Goal: Task Accomplishment & Management: Manage account settings

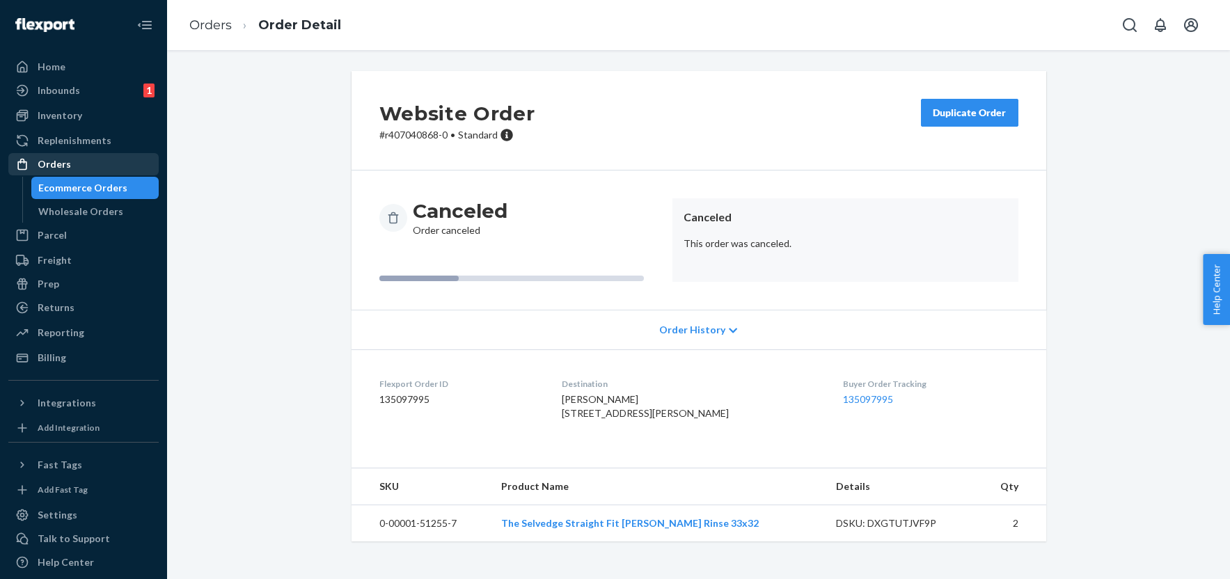
click at [95, 164] on div "Orders" at bounding box center [84, 164] width 148 height 19
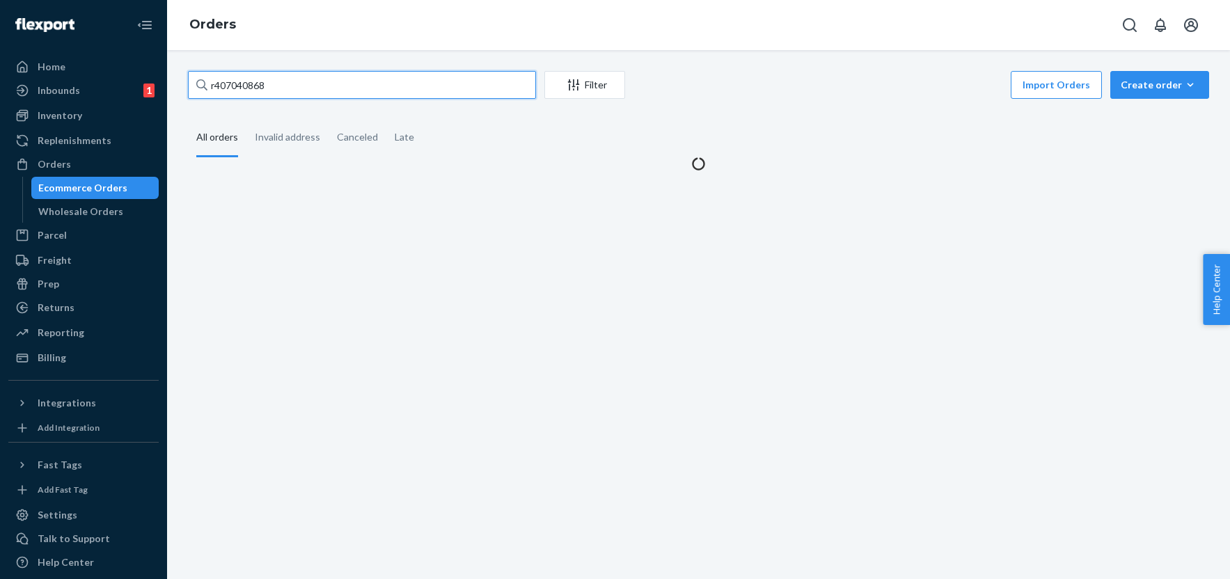
click at [242, 87] on input "r407040868" at bounding box center [362, 85] width 348 height 28
click at [241, 87] on input "r407040868" at bounding box center [362, 85] width 348 height 28
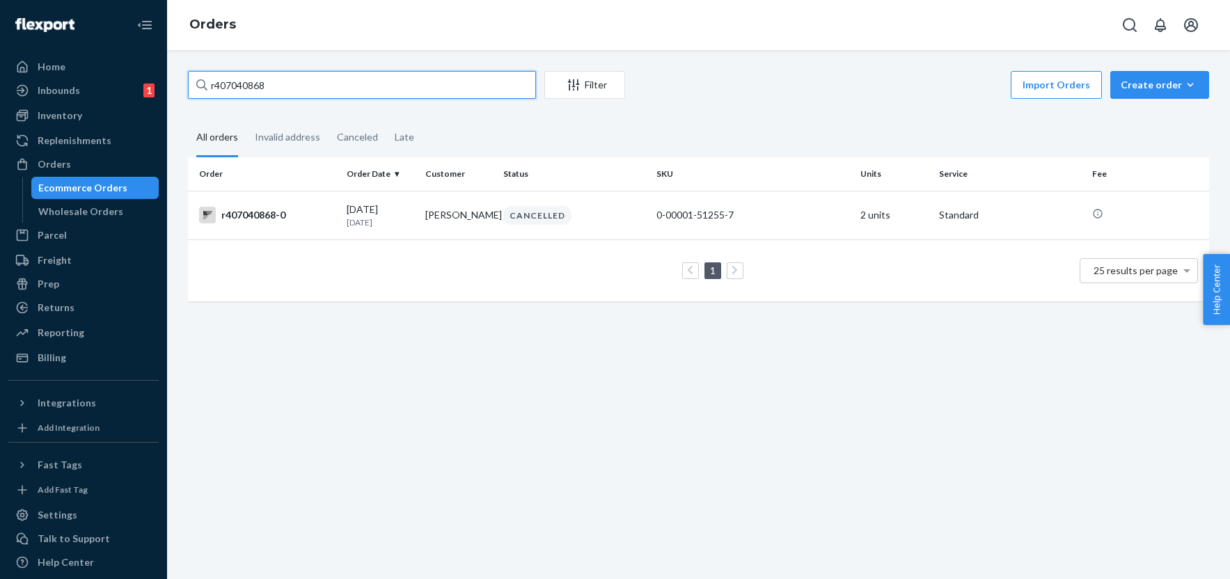
paste input "081841134"
type input "r081841134"
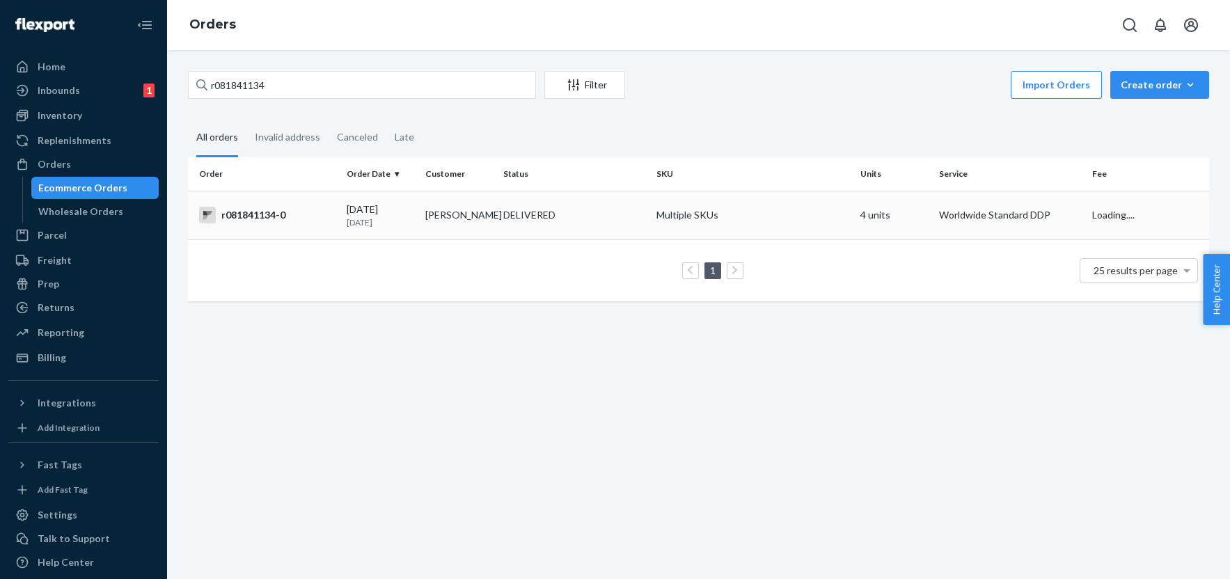
click at [279, 214] on div "r081841134-0" at bounding box center [267, 215] width 136 height 17
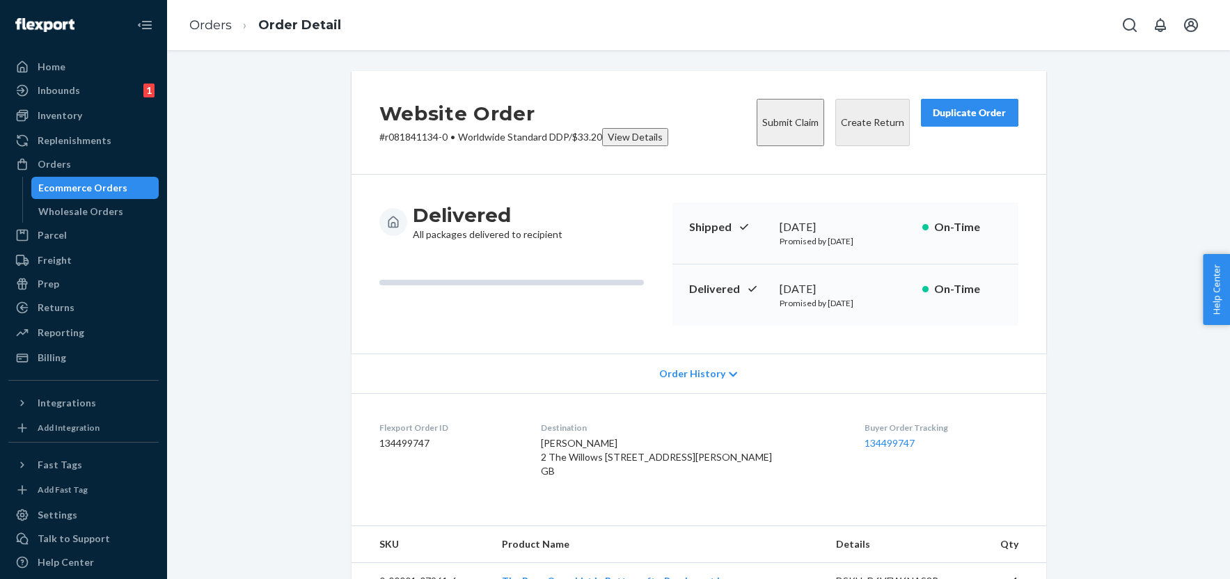
drag, startPoint x: 689, startPoint y: 466, endPoint x: 649, endPoint y: 465, distance: 40.4
click at [649, 465] on div "Rebecca Morrison 2 The Willows 311 Wickham Lane London, Greenwich SE2 0NT GB" at bounding box center [691, 457] width 301 height 42
copy span "SE2 0NT"
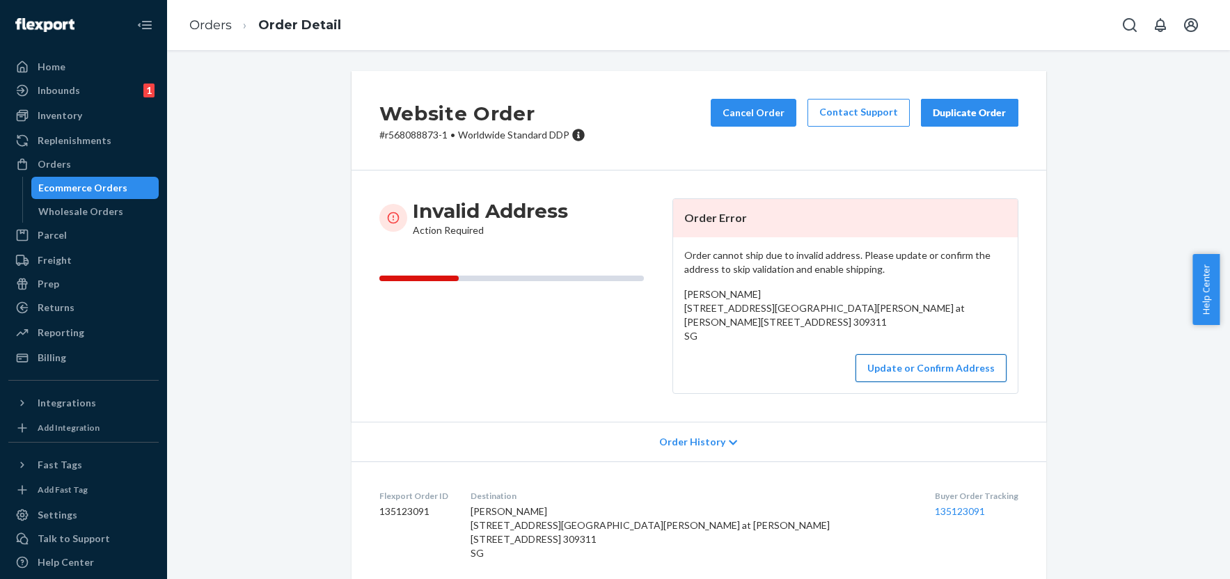
click at [951, 382] on button "Update or Confirm Address" at bounding box center [931, 368] width 151 height 28
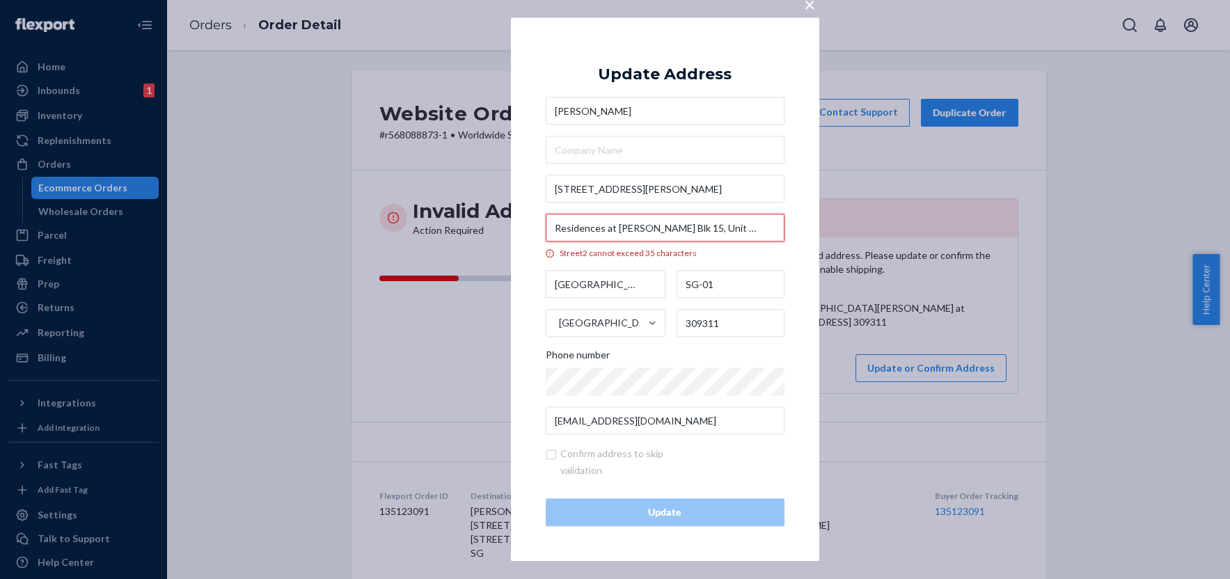
drag, startPoint x: 645, startPoint y: 229, endPoint x: 530, endPoint y: 224, distance: 114.3
click at [530, 224] on div "× Update Address Maro Torres 15 Evelyn Road Residences at Evelyn Blk 15, Unit 1…" at bounding box center [665, 289] width 308 height 544
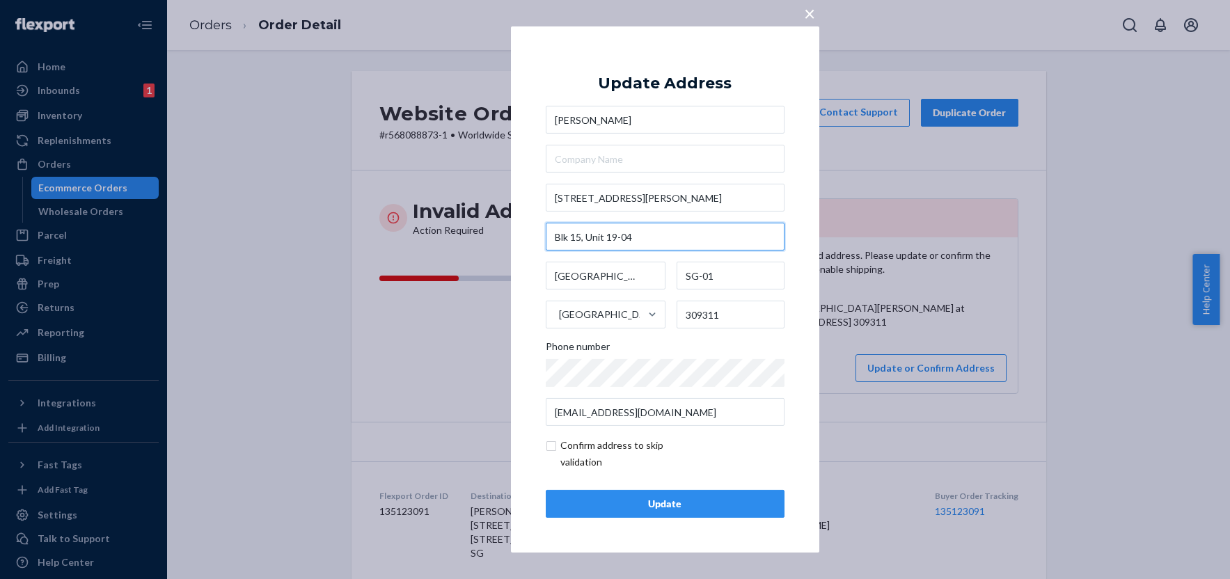
type input "Blk 15, Unit 19-04"
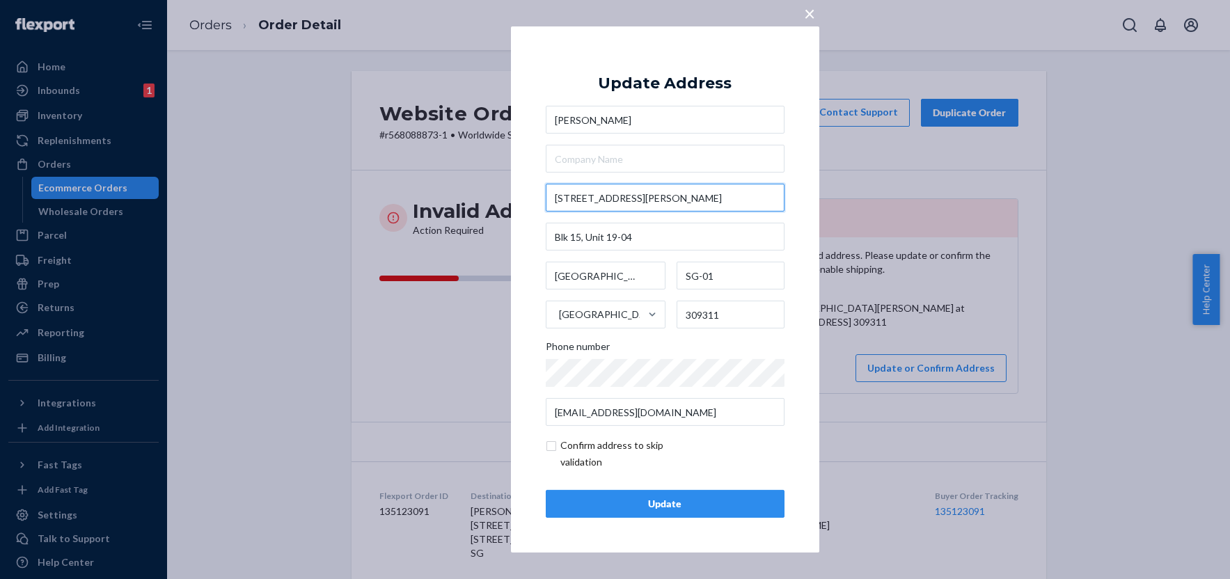
click at [634, 203] on input "15 Evelyn Road" at bounding box center [665, 198] width 239 height 28
paste input "Residences at Evelyn"
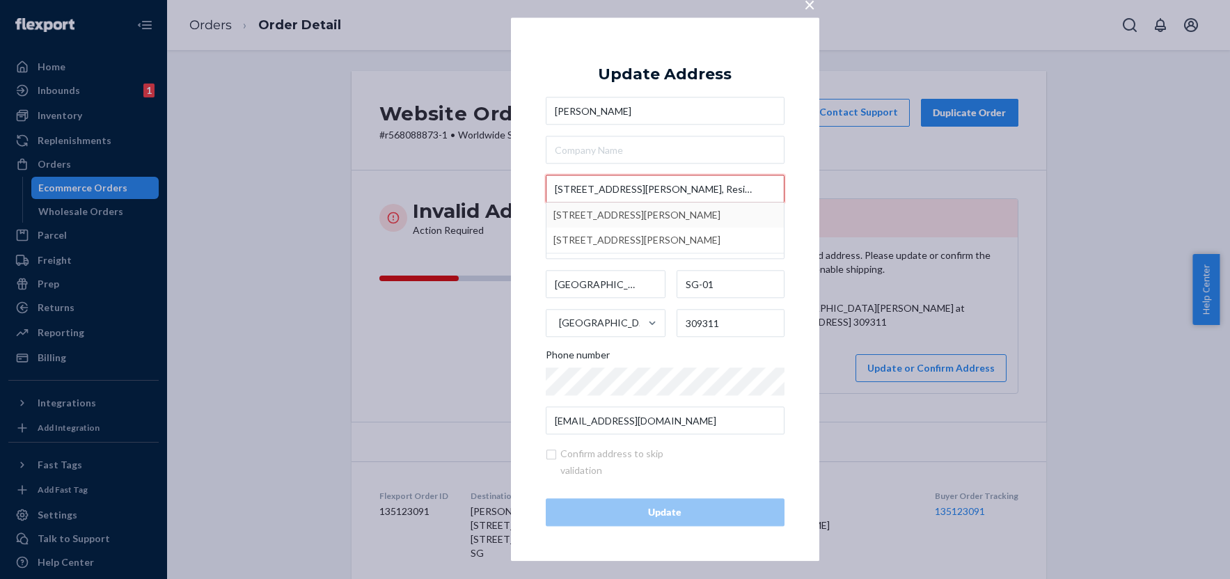
click at [613, 192] on input "15 Evelyn Road, Residences at Evelyn" at bounding box center [665, 189] width 239 height 28
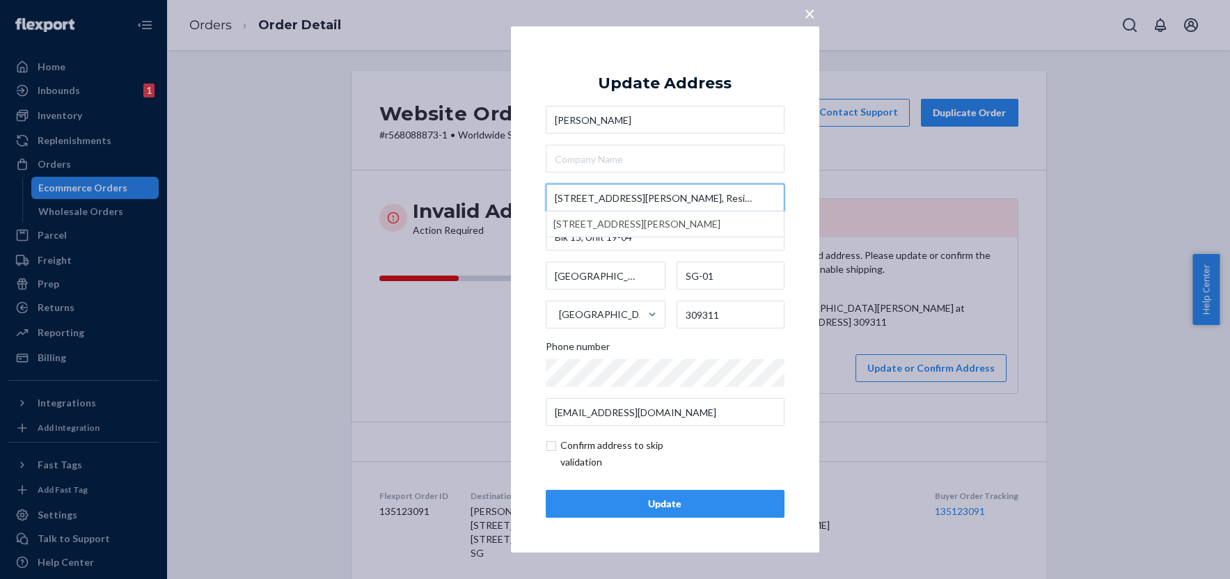
type input "15 Evelyn Rd., Residences at Evelyn"
click at [800, 287] on div "× Update Address Maro Torres 15 Evelyn Rd., Residences at Evelyn Blk 15, Unit 1…" at bounding box center [665, 289] width 308 height 526
click at [554, 448] on input "checkbox" at bounding box center [627, 453] width 162 height 33
checkbox input "true"
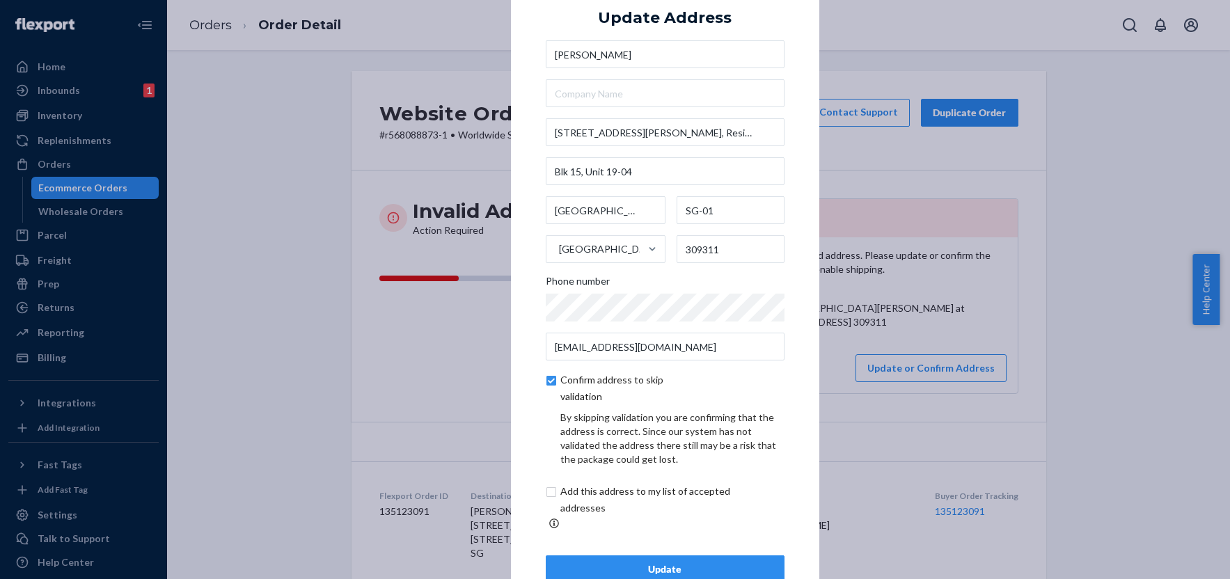
click at [657, 562] on div "Update" at bounding box center [665, 569] width 215 height 14
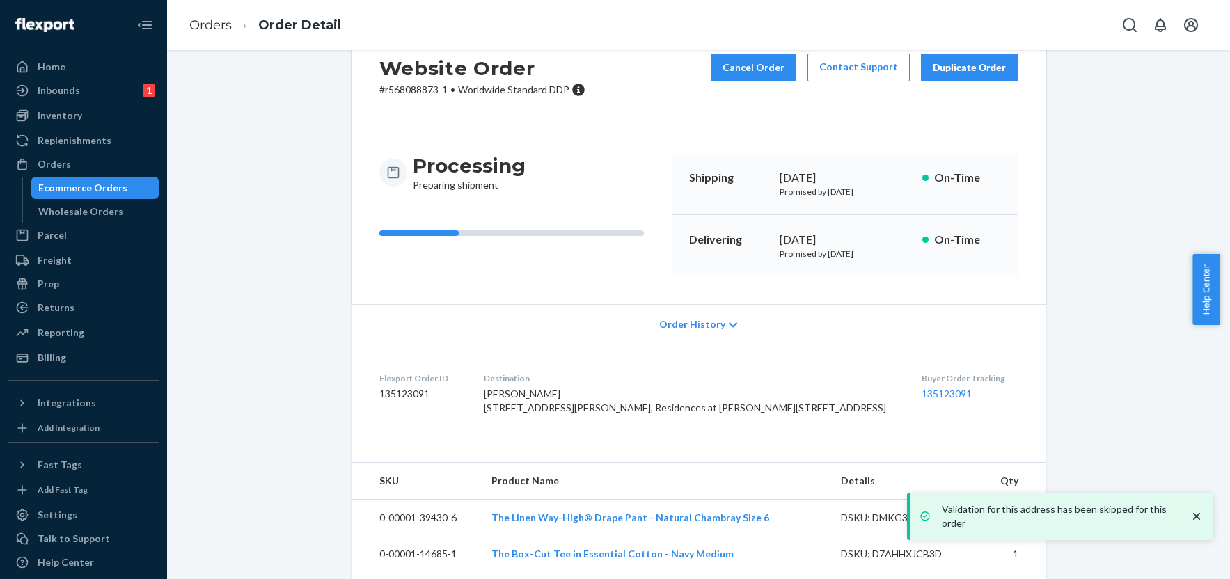
scroll to position [70, 0]
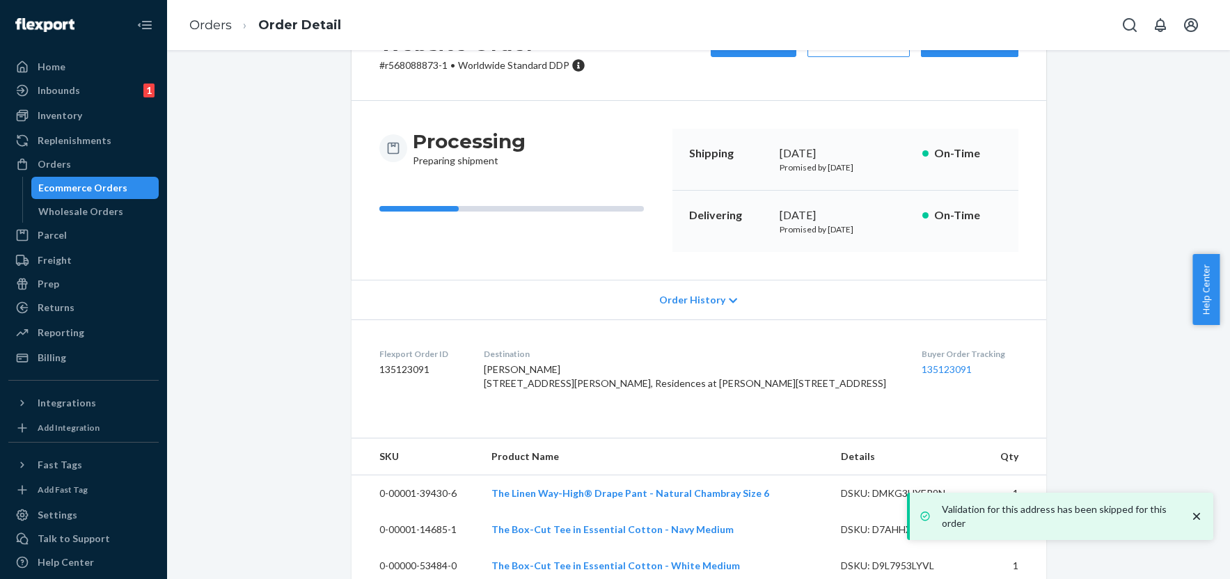
drag, startPoint x: 589, startPoint y: 423, endPoint x: 561, endPoint y: 384, distance: 47.9
click at [561, 384] on dl "Flexport Order ID 135123091 Destination Maro Torres 15 Evelyn Rd., Residences a…" at bounding box center [699, 372] width 695 height 104
copy span "15 Evelyn Rd., Residences at Evelyn Blk 15, Unit 19-04 Singapore, SG-01 309311 …"
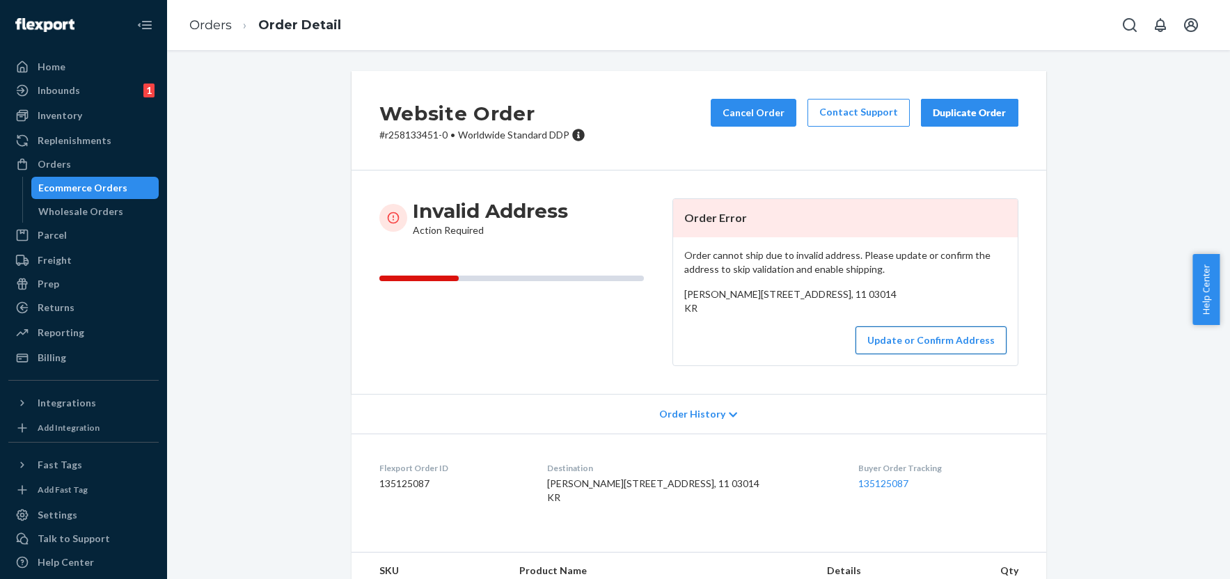
click at [947, 354] on button "Update or Confirm Address" at bounding box center [931, 340] width 151 height 28
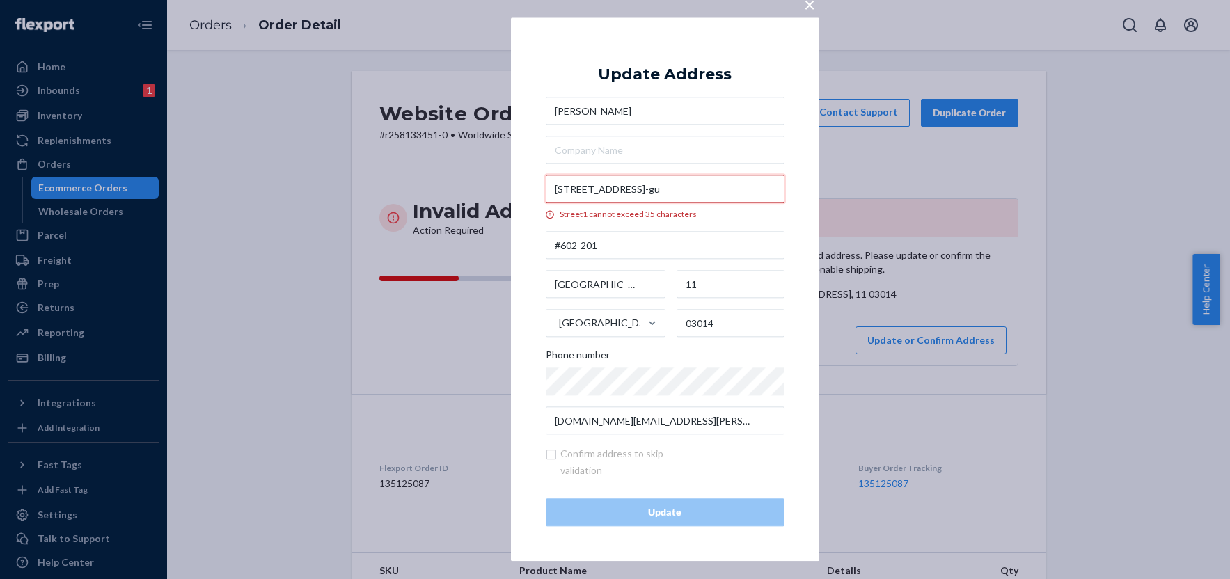
drag, startPoint x: 723, startPoint y: 191, endPoint x: 675, endPoint y: 187, distance: 47.5
click at [675, 187] on input "10, Segeomjeong-ro 7ga-gil, Jongno-gu" at bounding box center [665, 189] width 239 height 28
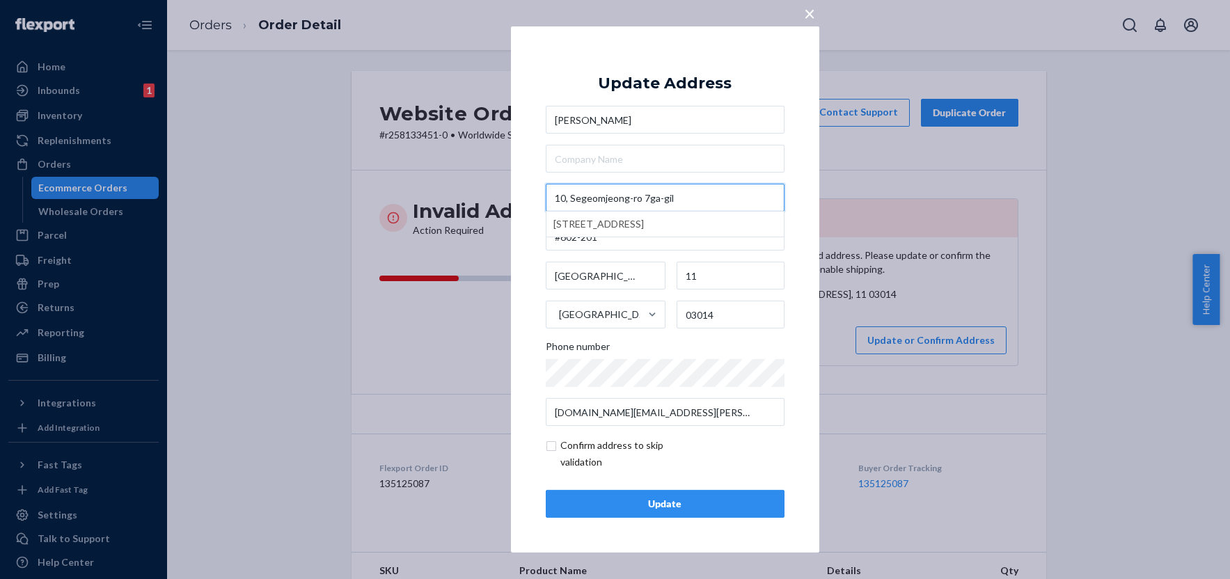
type input "10, Segeomjeong-ro 7ga-gil"
click at [526, 306] on div "× Update Address Jihyun Kim 10, Segeomjeong-ro 7ga-gil 10 Segeomjeong-ro 7ga-gi…" at bounding box center [665, 289] width 308 height 526
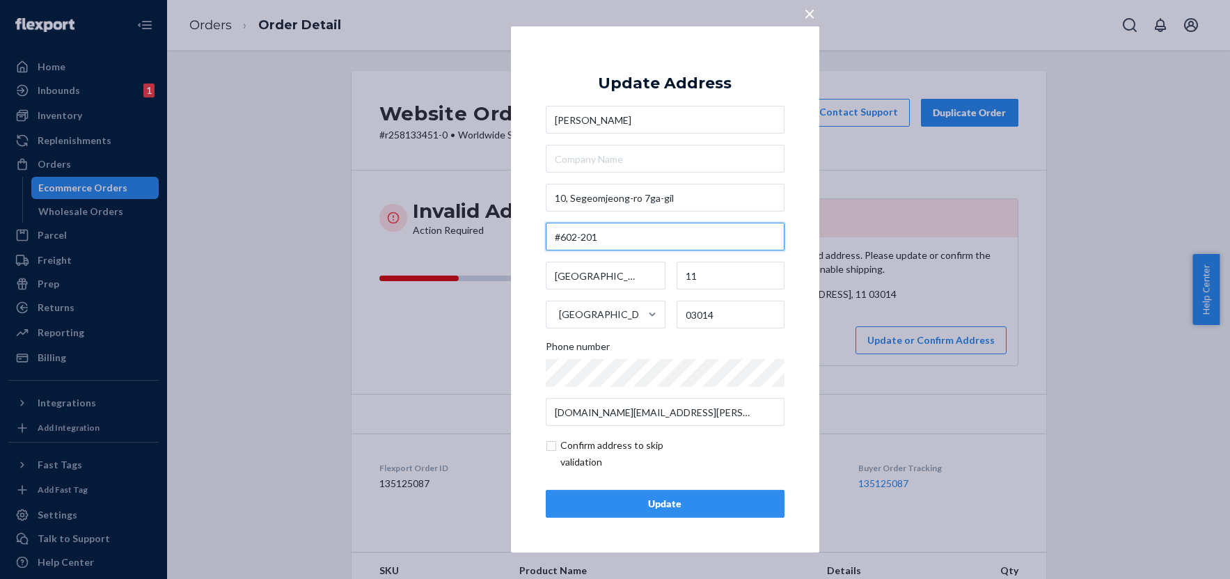
click at [556, 240] on input "#602-201" at bounding box center [665, 237] width 239 height 28
paste input "Jongno-gu"
type input "Jongno-gu, #602-201"
click at [551, 444] on input "checkbox" at bounding box center [627, 453] width 162 height 33
checkbox input "true"
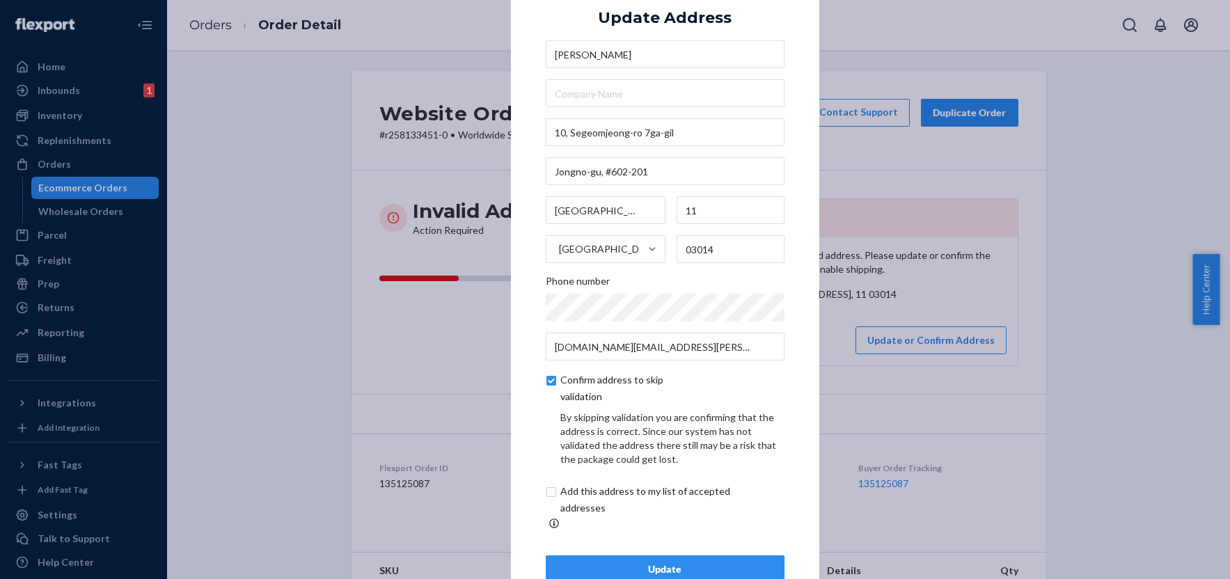
click at [646, 562] on div "Update" at bounding box center [665, 569] width 215 height 14
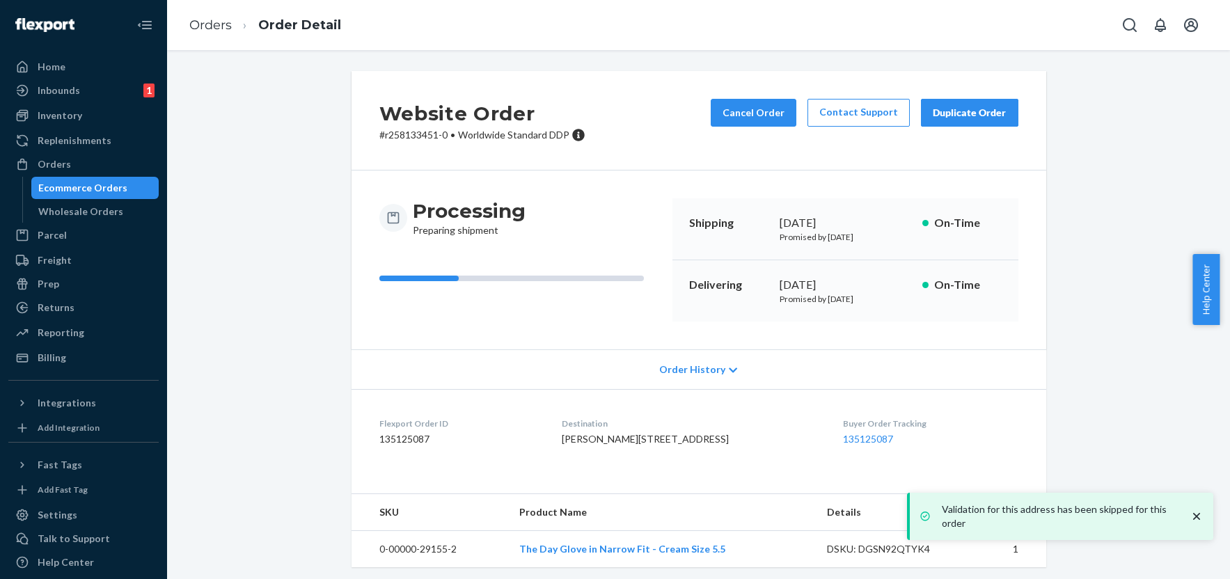
drag, startPoint x: 604, startPoint y: 494, endPoint x: 568, endPoint y: 459, distance: 50.7
click at [568, 459] on dl "Flexport Order ID 135125087 Destination Jihyun Kim 10, Segeomjeong-ro 7ga-gil J…" at bounding box center [699, 434] width 695 height 90
copy span "10, Segeomjeong-ro 7ga-gil Jongno-gu, #602-201 Seoul, 11 03014 KR"
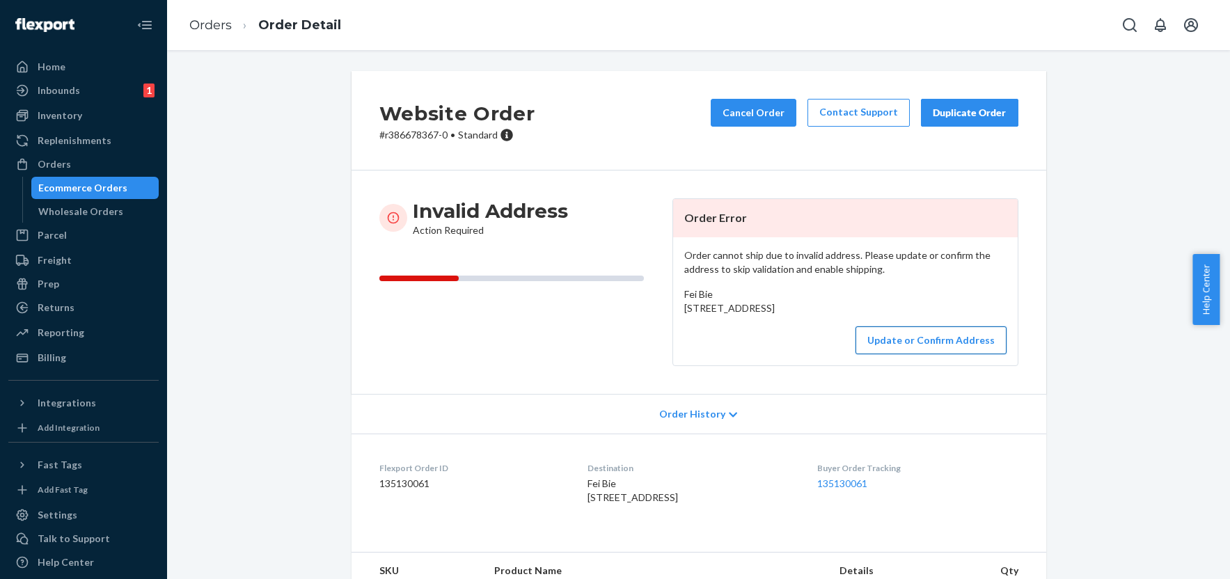
click at [954, 354] on button "Update or Confirm Address" at bounding box center [931, 340] width 151 height 28
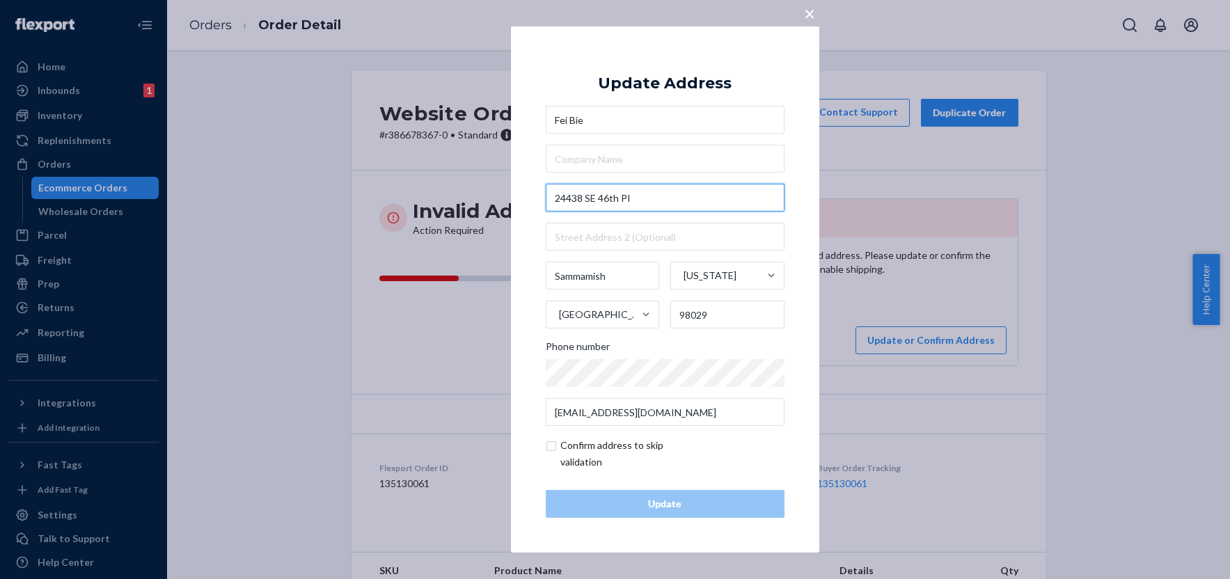
drag, startPoint x: 641, startPoint y: 199, endPoint x: 540, endPoint y: 191, distance: 101.2
click at [540, 191] on div "× Update Address Fei Bie 24438 SE 46th PI Sammamish Washington United States 98…" at bounding box center [665, 289] width 308 height 526
paste input "outheast 46th Place"
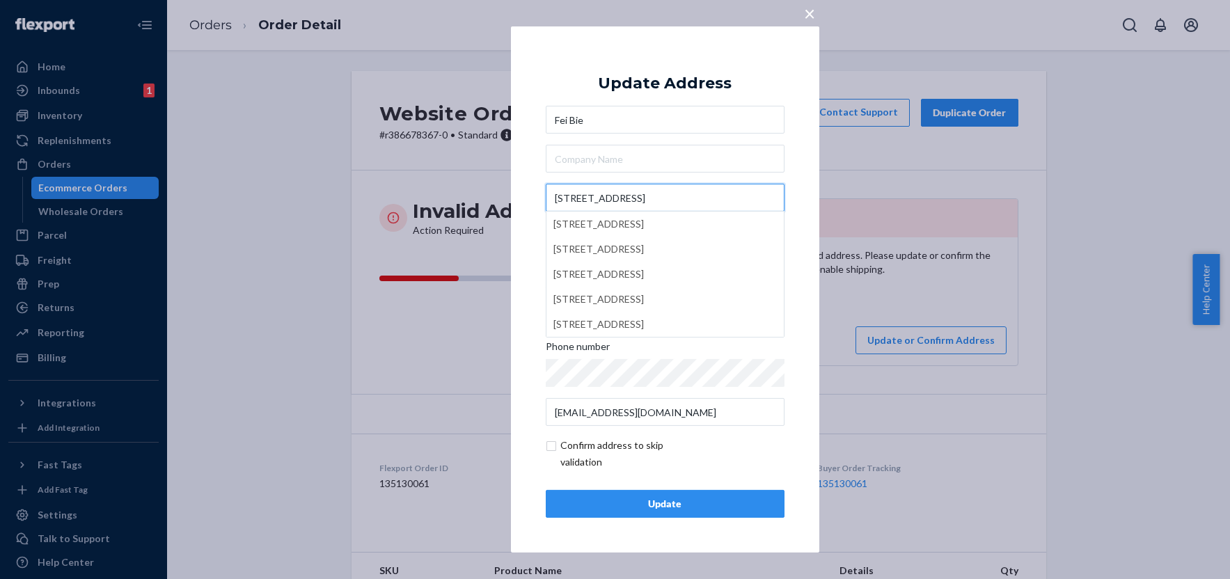
type input "24438 Southeast 46th Place"
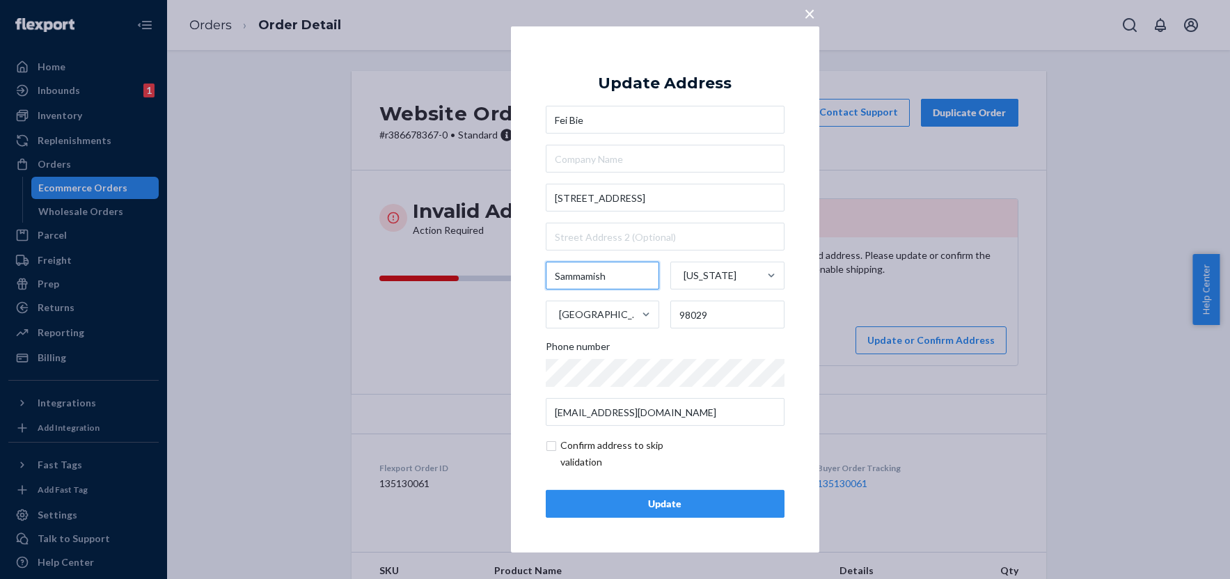
drag, startPoint x: 619, startPoint y: 278, endPoint x: 550, endPoint y: 276, distance: 69.0
click at [550, 276] on input "Sammamish" at bounding box center [603, 276] width 114 height 28
paste input "Issaqua"
type input "Issaquah"
click at [558, 446] on input "checkbox" at bounding box center [627, 453] width 162 height 33
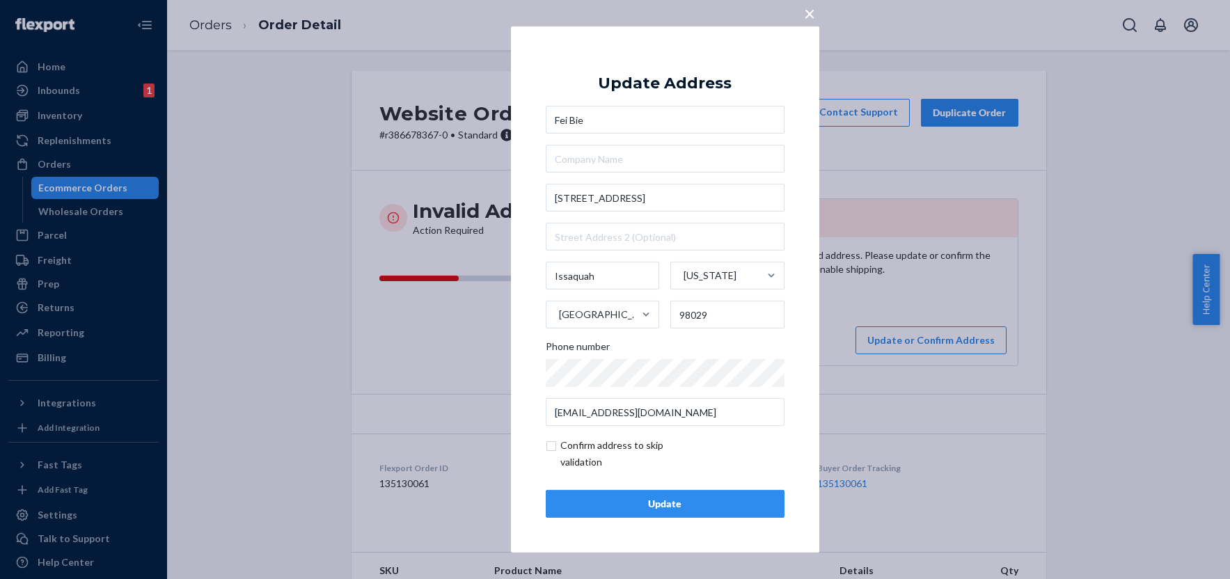
checkbox input "true"
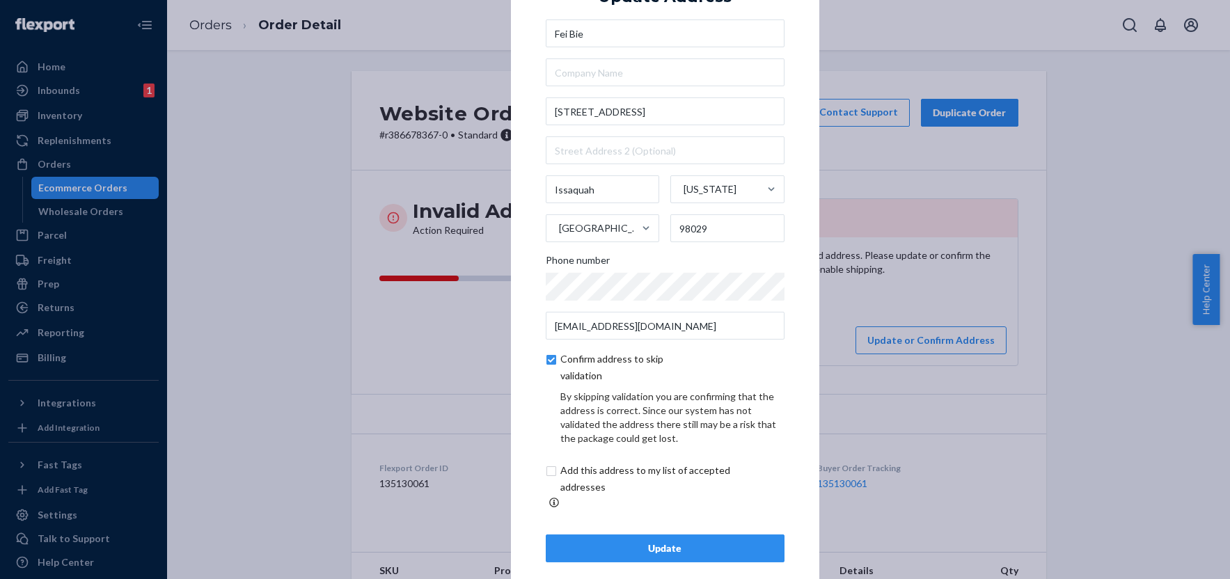
scroll to position [32, 0]
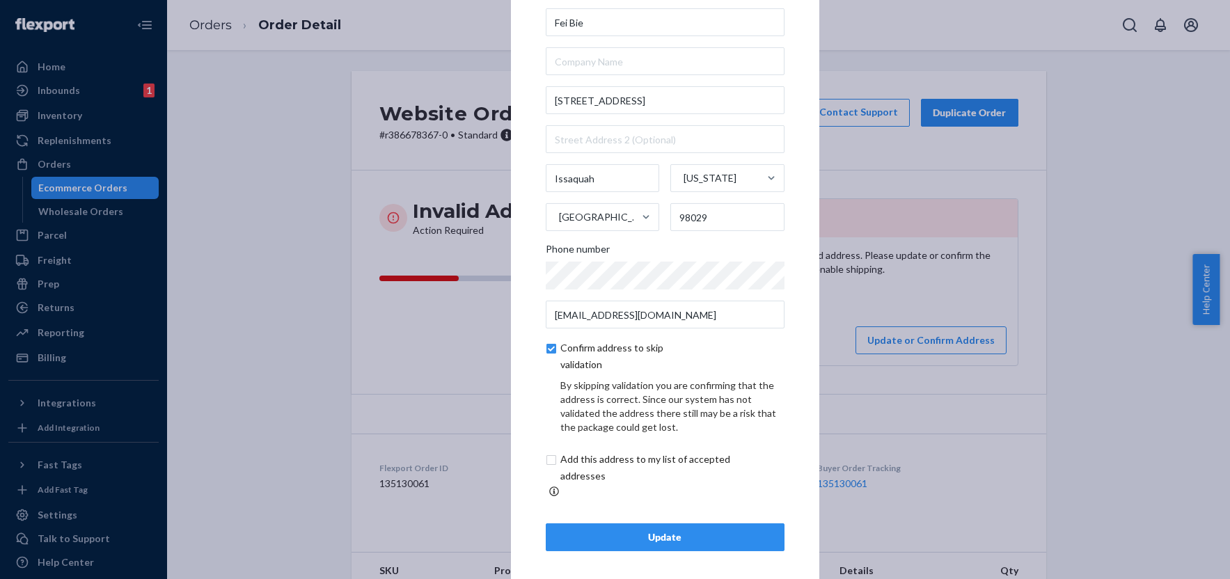
click at [671, 530] on div "Update" at bounding box center [665, 537] width 215 height 14
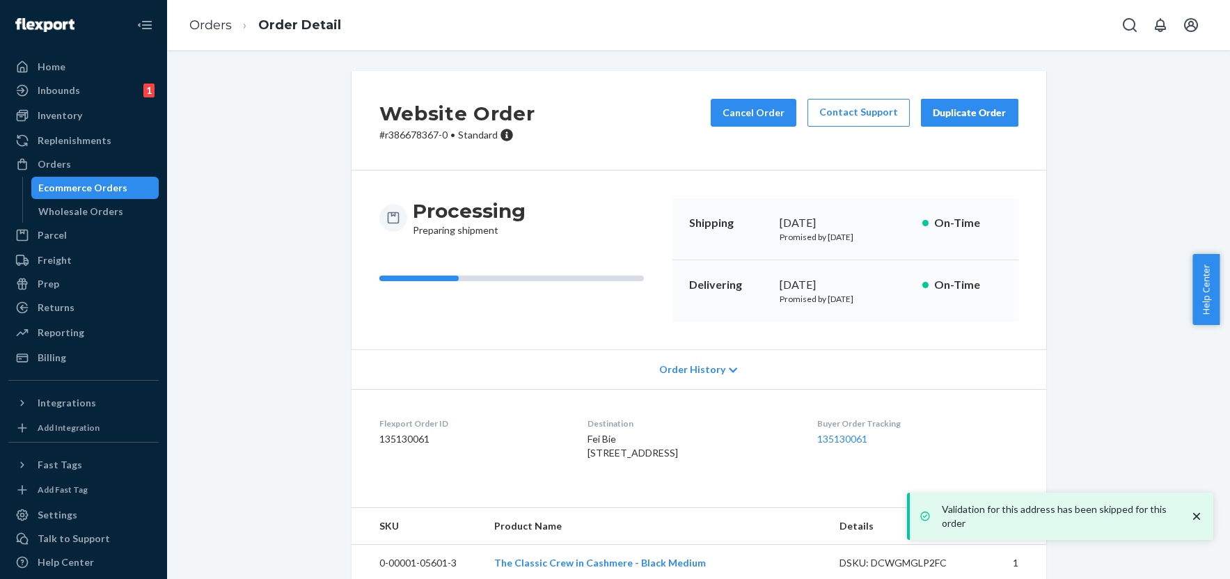
drag, startPoint x: 584, startPoint y: 482, endPoint x: 567, endPoint y: 458, distance: 29.4
click at [567, 458] on dl "Flexport Order ID 135130061 Destination Fei Bie 24438 Southeast 46th Place Issa…" at bounding box center [699, 441] width 695 height 104
copy span "24438 Southeast 46th Place Issaquah, WA 98029 US"
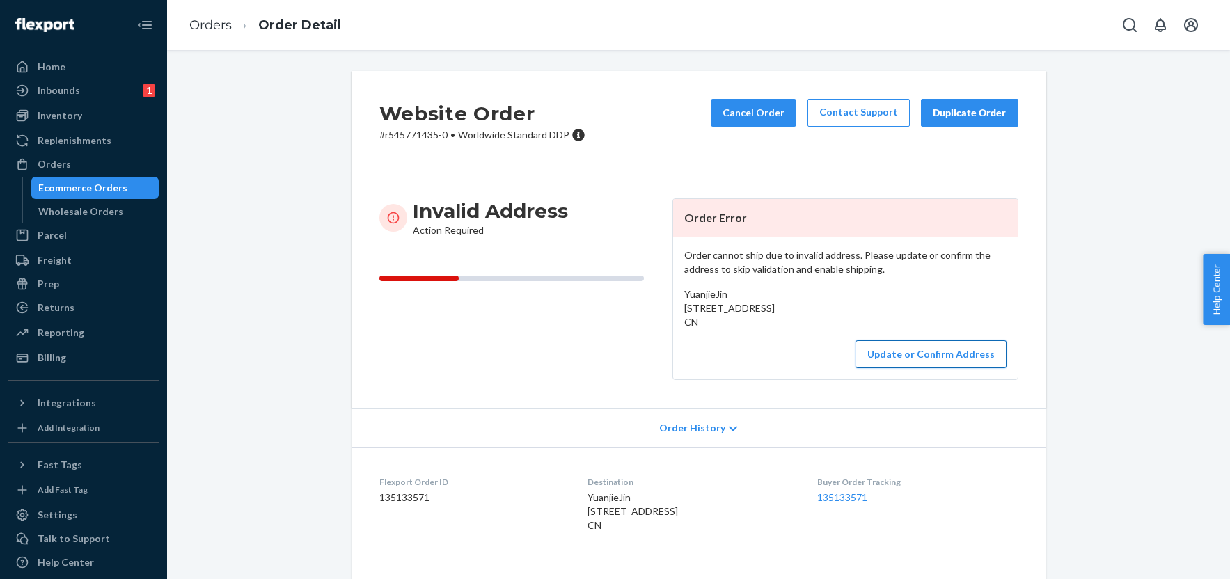
click at [920, 368] on button "Update or Confirm Address" at bounding box center [931, 354] width 151 height 28
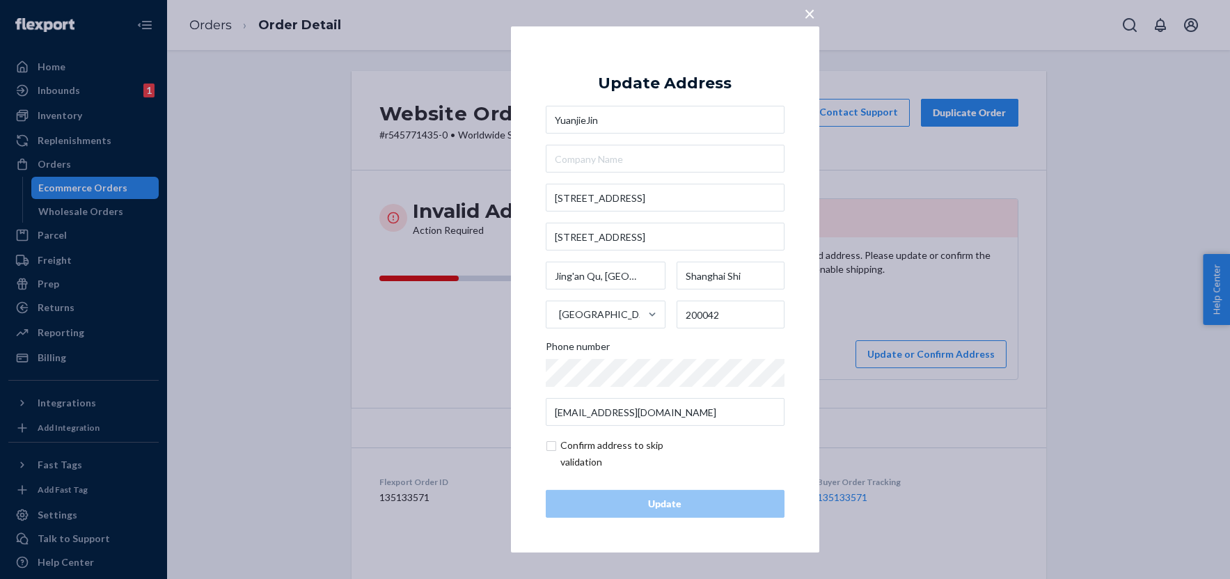
click at [810, 15] on span "×" at bounding box center [809, 13] width 11 height 24
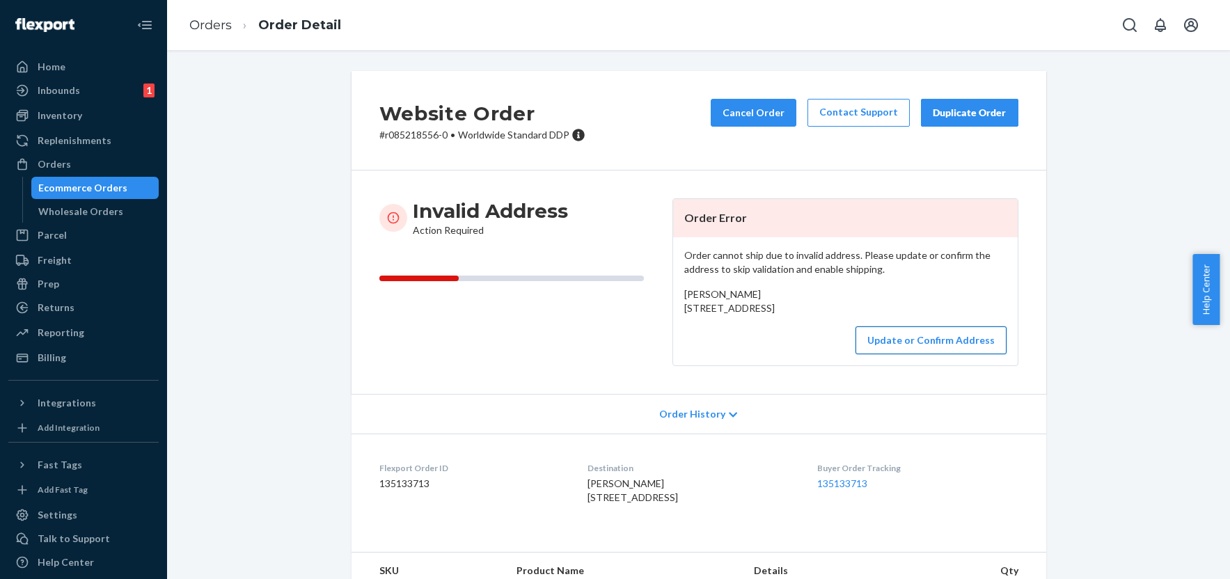
click at [954, 354] on button "Update or Confirm Address" at bounding box center [931, 340] width 151 height 28
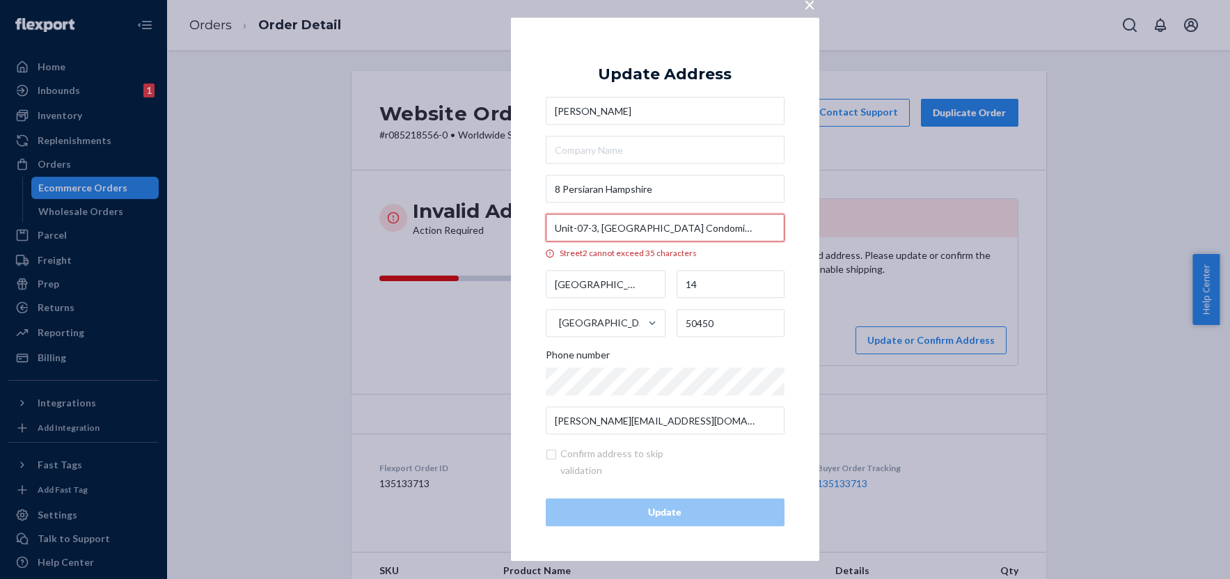
click at [740, 230] on input "Unit-07-3, [GEOGRAPHIC_DATA] Condominium" at bounding box center [665, 228] width 239 height 28
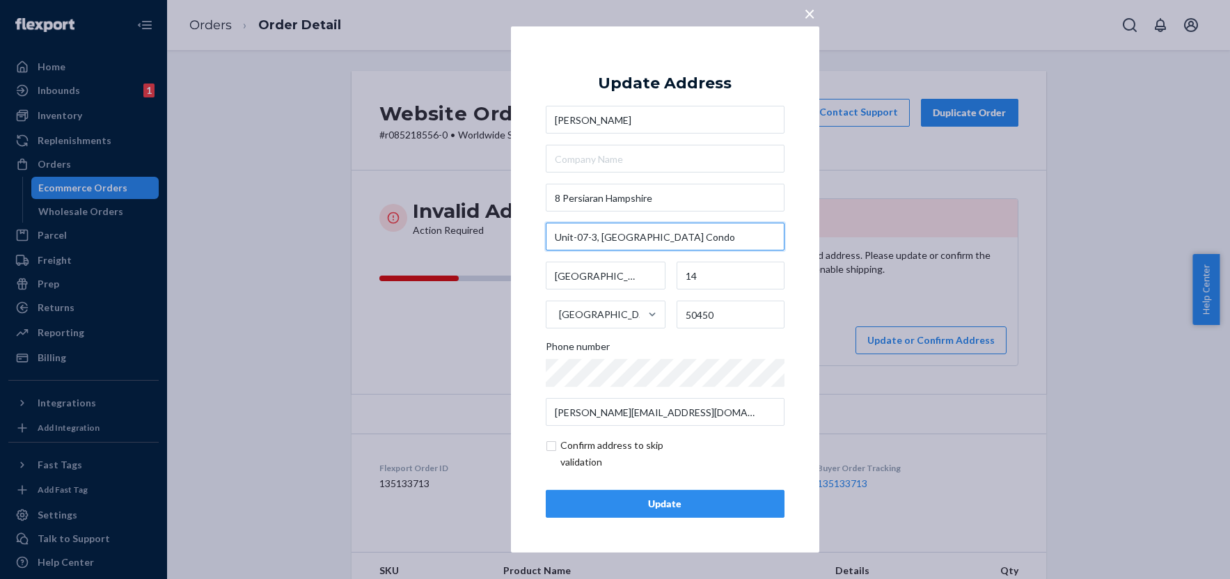
click at [577, 235] on input "Unit-07-3, [GEOGRAPHIC_DATA] Condo" at bounding box center [665, 237] width 239 height 28
click at [711, 240] on input "U 07-3, [GEOGRAPHIC_DATA] Condo" at bounding box center [665, 237] width 239 height 28
click at [675, 240] on input "U 07-3, [GEOGRAPHIC_DATA] Condo" at bounding box center [665, 237] width 239 height 28
click at [675, 240] on input "U 07-3, Hampshire Park Condo" at bounding box center [665, 237] width 239 height 28
paste input "minium"
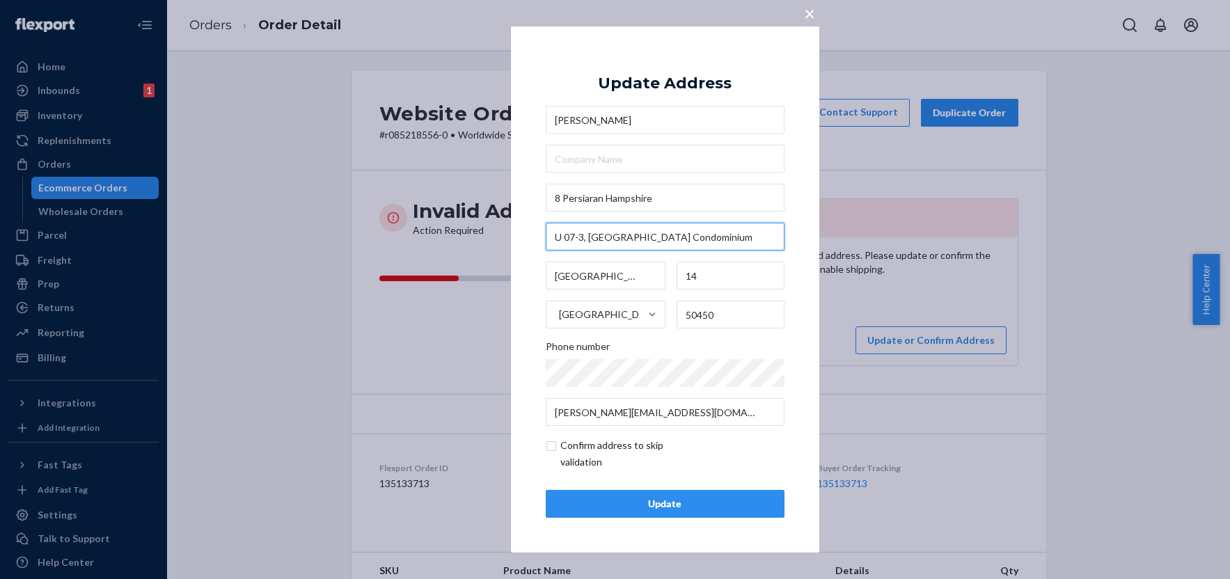
type input "U 07-3, Hampshire Park Condominium"
click at [551, 443] on input "checkbox" at bounding box center [627, 453] width 162 height 33
checkbox input "true"
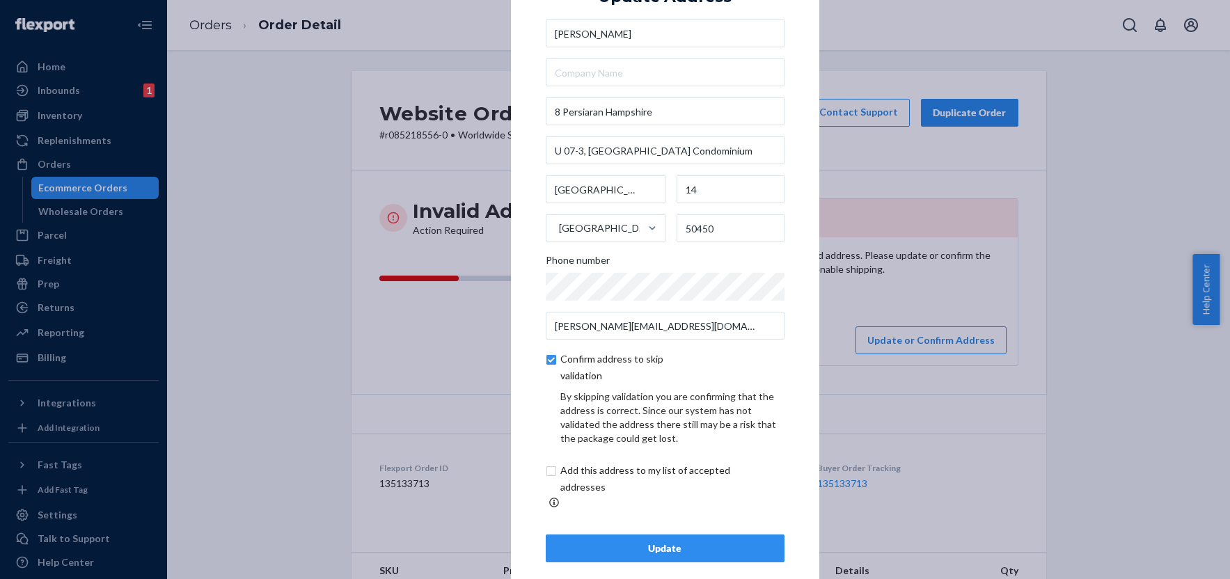
scroll to position [32, 0]
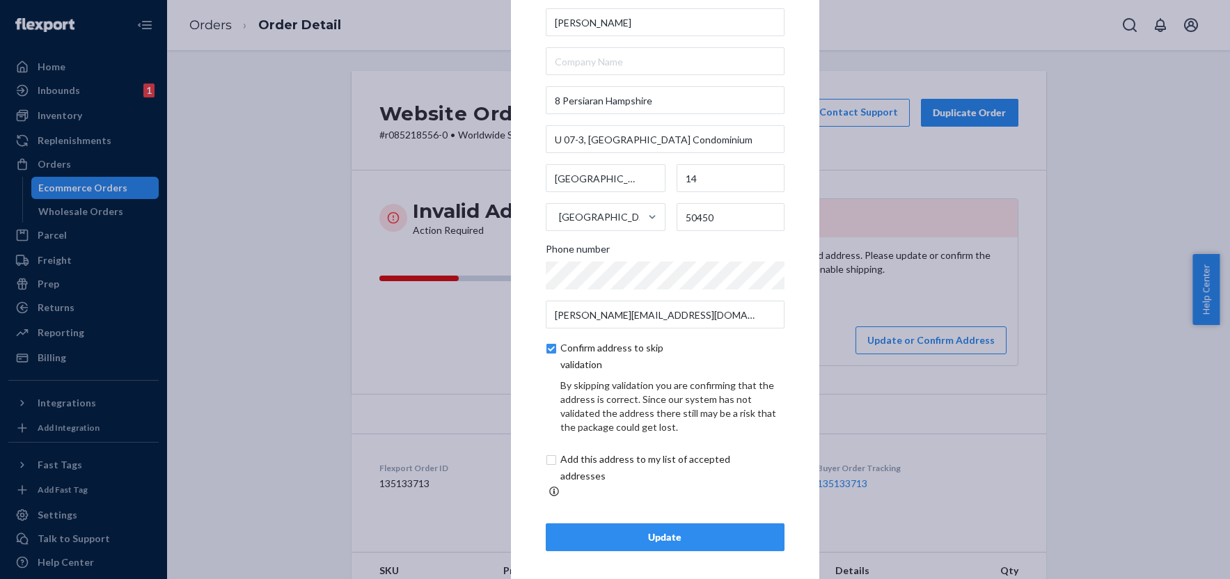
click at [697, 530] on div "Update" at bounding box center [665, 537] width 215 height 14
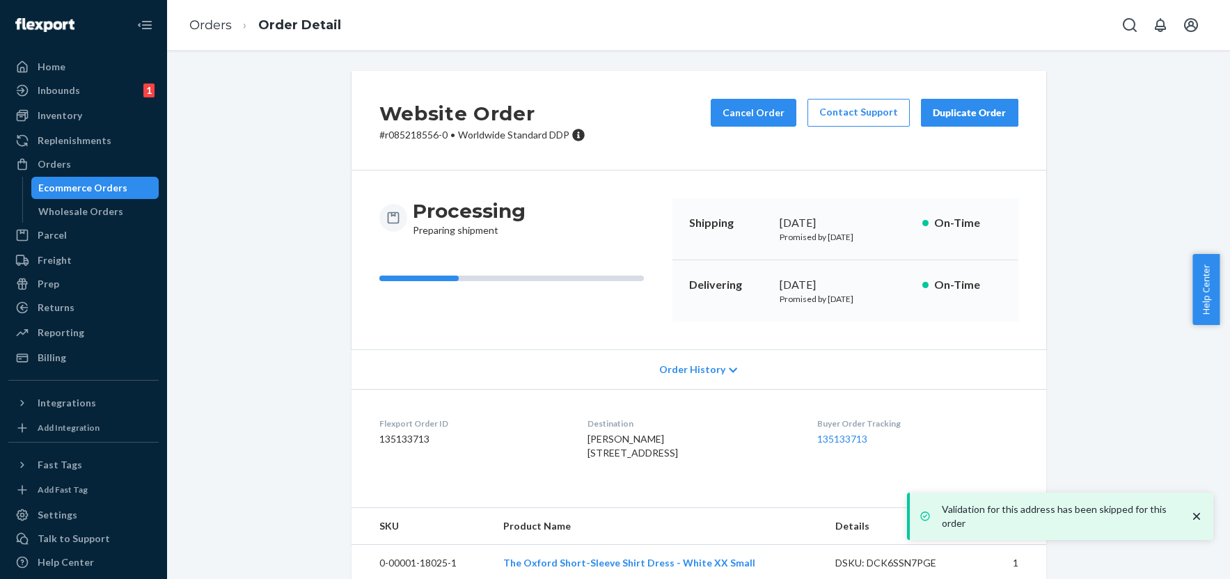
drag, startPoint x: 594, startPoint y: 498, endPoint x: 546, endPoint y: 455, distance: 64.1
click at [546, 455] on dl "Flexport Order ID 135133713 Destination Margie Champion 8 Persiaran Hampshire U…" at bounding box center [699, 441] width 695 height 104
copy span "8 Persiaran Hampshire U 07-3, Hampshire Park Condominium Kuala Lumpur, 14 50450…"
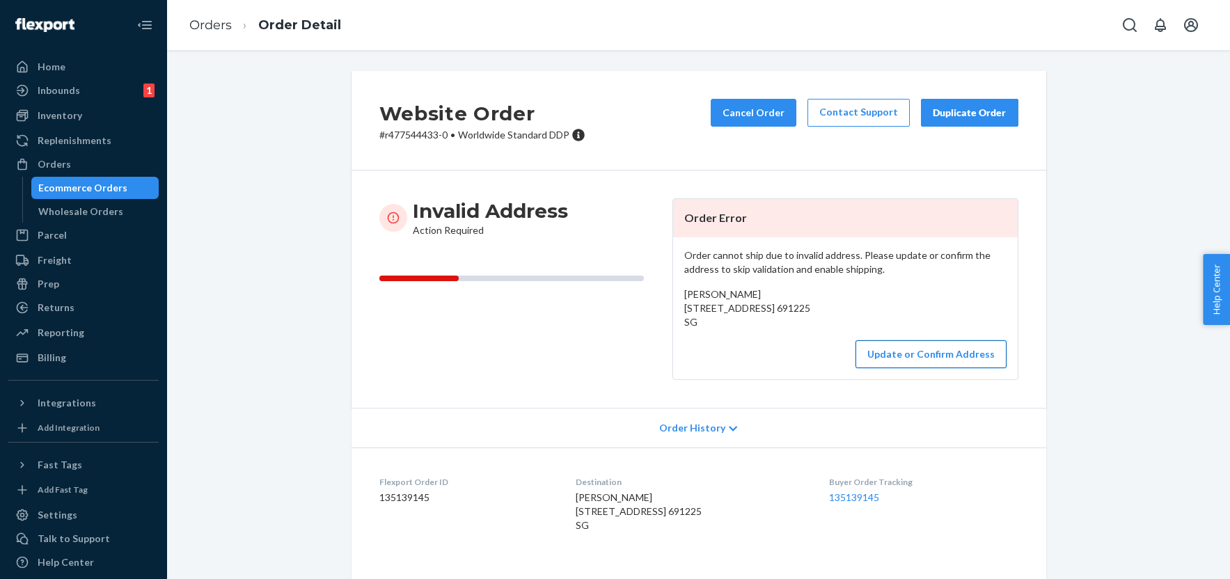
click at [943, 368] on button "Update or Confirm Address" at bounding box center [931, 354] width 151 height 28
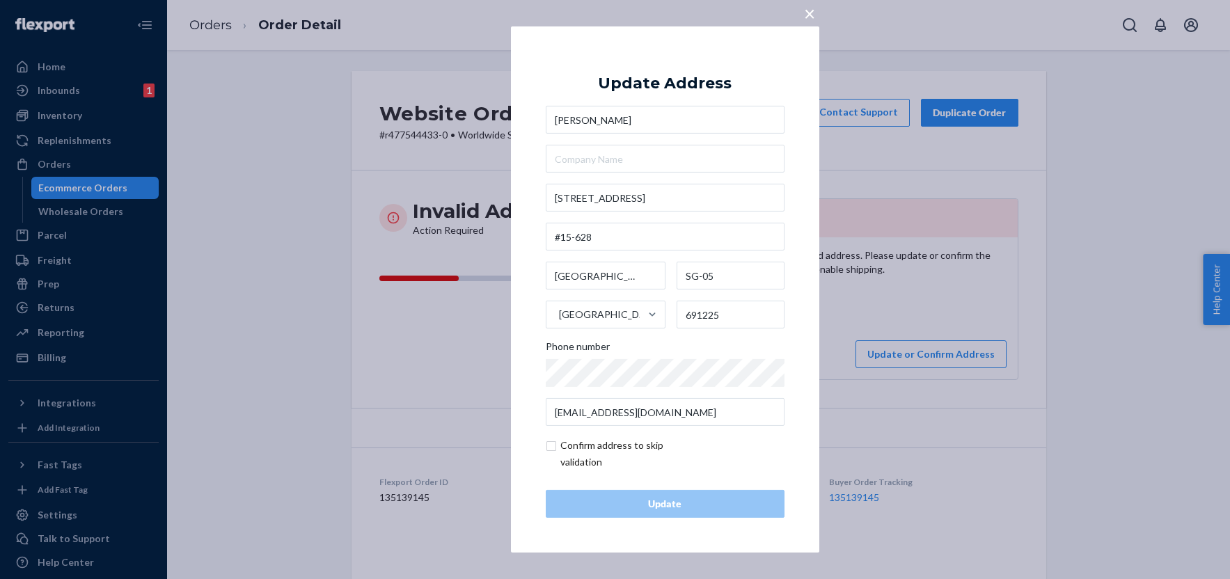
click at [553, 448] on input "checkbox" at bounding box center [627, 453] width 162 height 33
checkbox input "true"
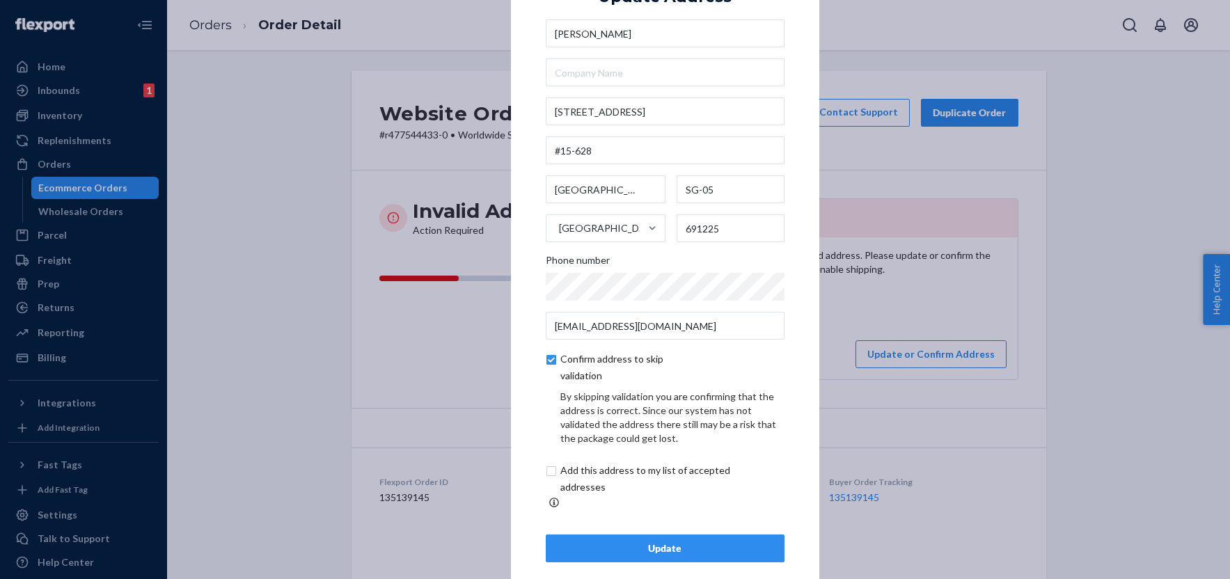
scroll to position [32, 0]
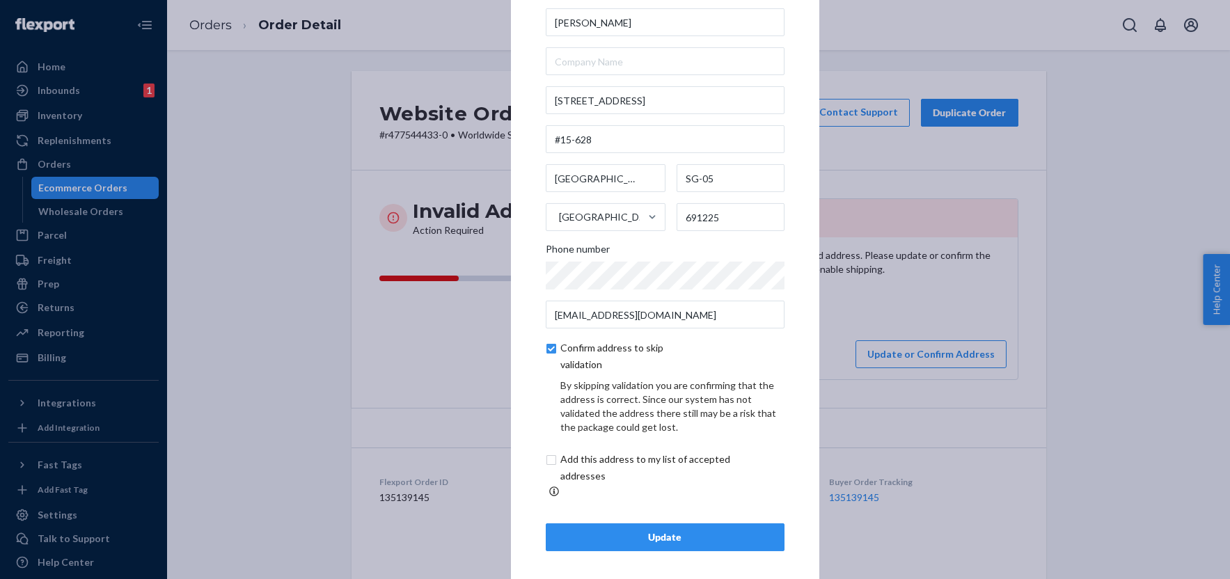
click at [679, 530] on div "Update" at bounding box center [665, 537] width 215 height 14
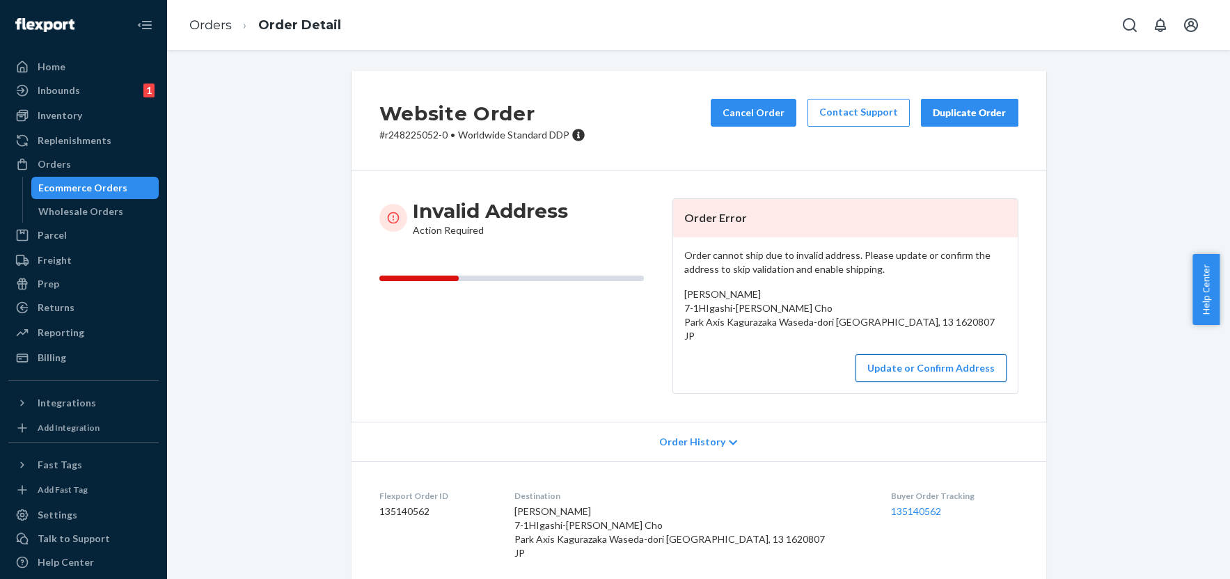
click at [921, 382] on button "Update or Confirm Address" at bounding box center [931, 368] width 151 height 28
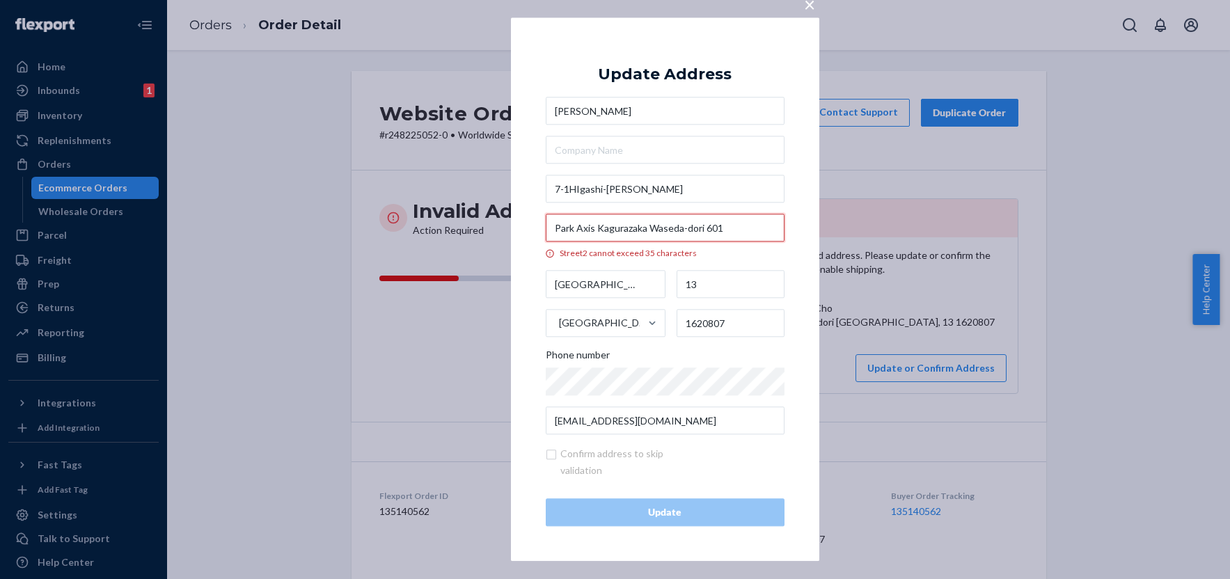
click at [703, 228] on input "Park Axis Kagurazaka Waseda-dori 601" at bounding box center [665, 228] width 239 height 28
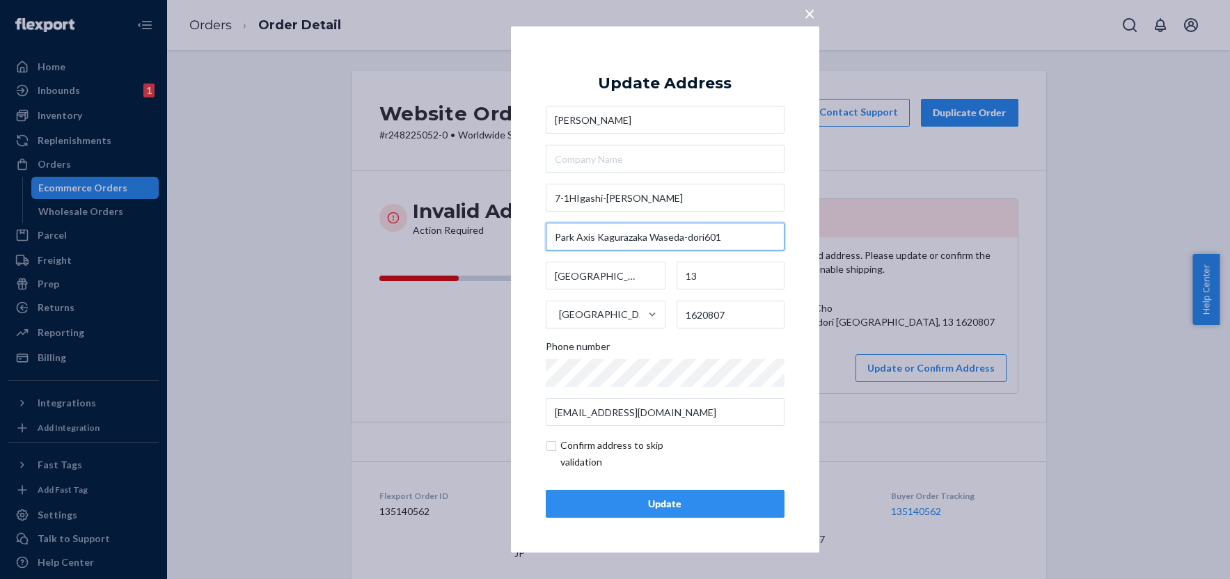
type input "Park Axis Kagurazaka Waseda-dori601"
click at [552, 443] on input "checkbox" at bounding box center [627, 453] width 162 height 33
checkbox input "true"
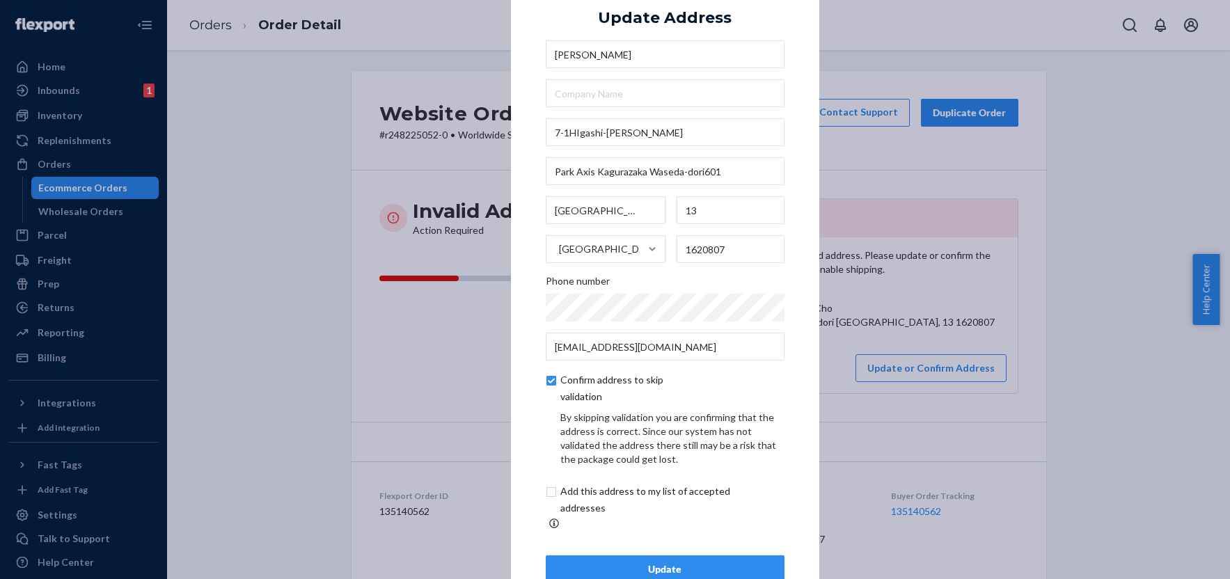
click at [668, 562] on div "Update" at bounding box center [665, 569] width 215 height 14
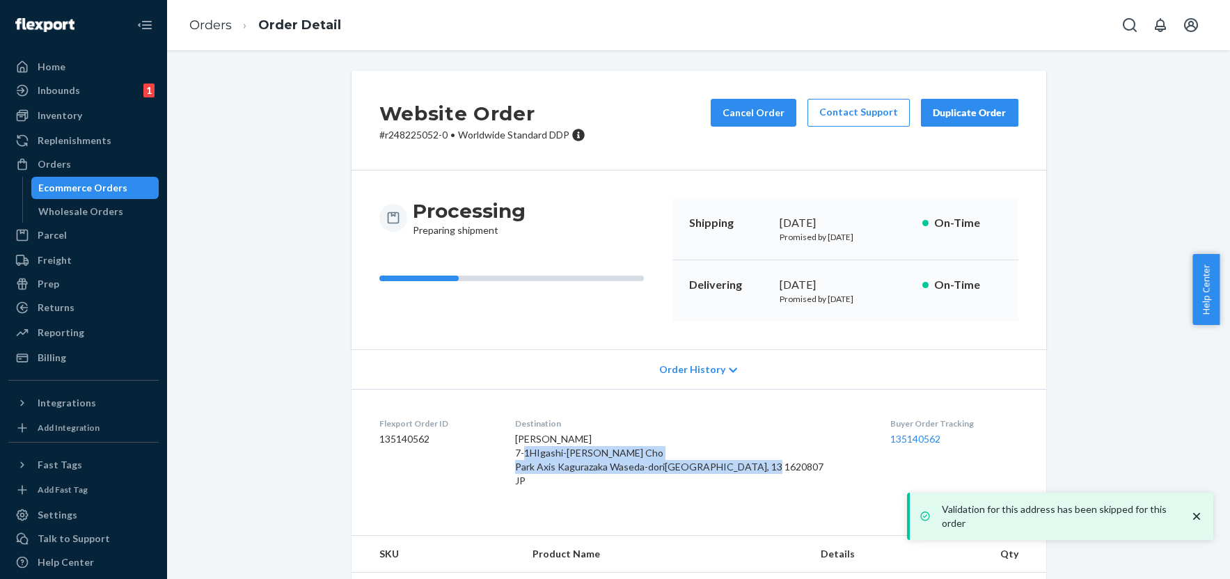
drag, startPoint x: 576, startPoint y: 494, endPoint x: 546, endPoint y: 448, distance: 54.3
click at [547, 451] on dl "Flexport Order ID 135140562 Destination Kawatani Megumi 7-1HIgashi-Enoki Cho Pa…" at bounding box center [699, 455] width 695 height 132
copy span "7-1HIgashi-Enoki Cho Park Axis Kagurazaka Waseda-dori601 Shinjuku, 13 1620807 JP"
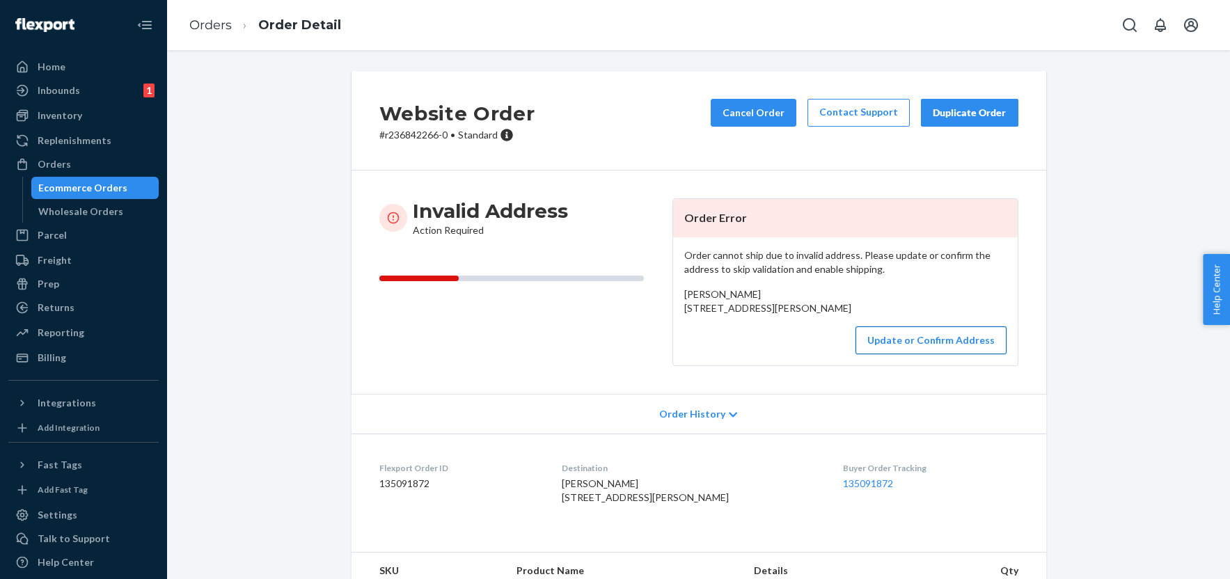
click at [953, 354] on button "Update or Confirm Address" at bounding box center [931, 340] width 151 height 28
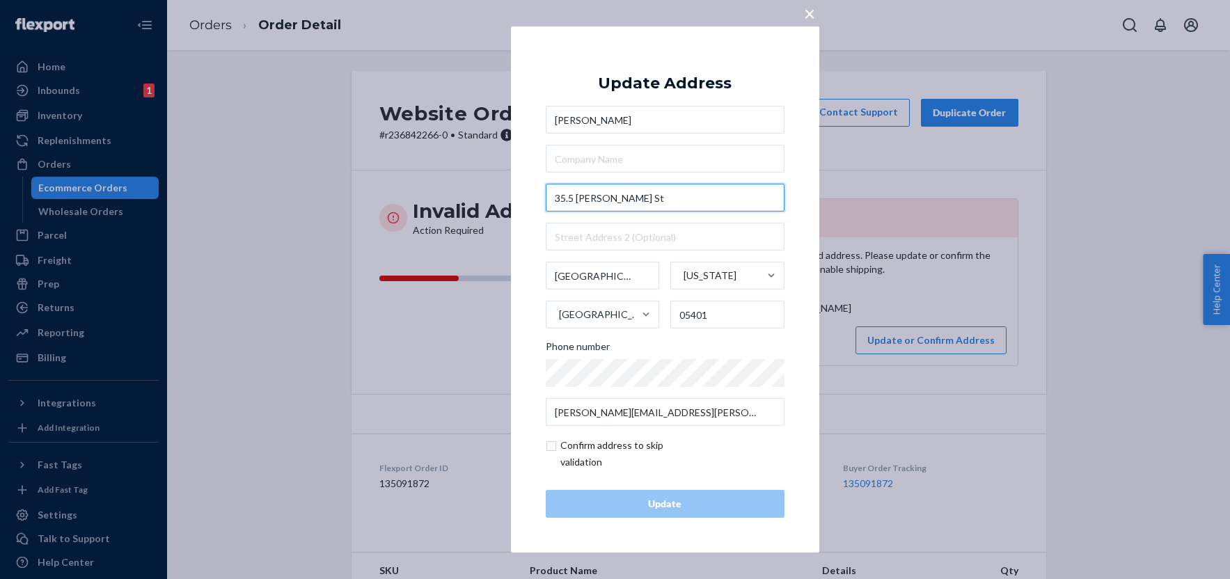
click at [618, 200] on input "35.5 [PERSON_NAME] St" at bounding box center [665, 198] width 239 height 28
paste input "1/2"
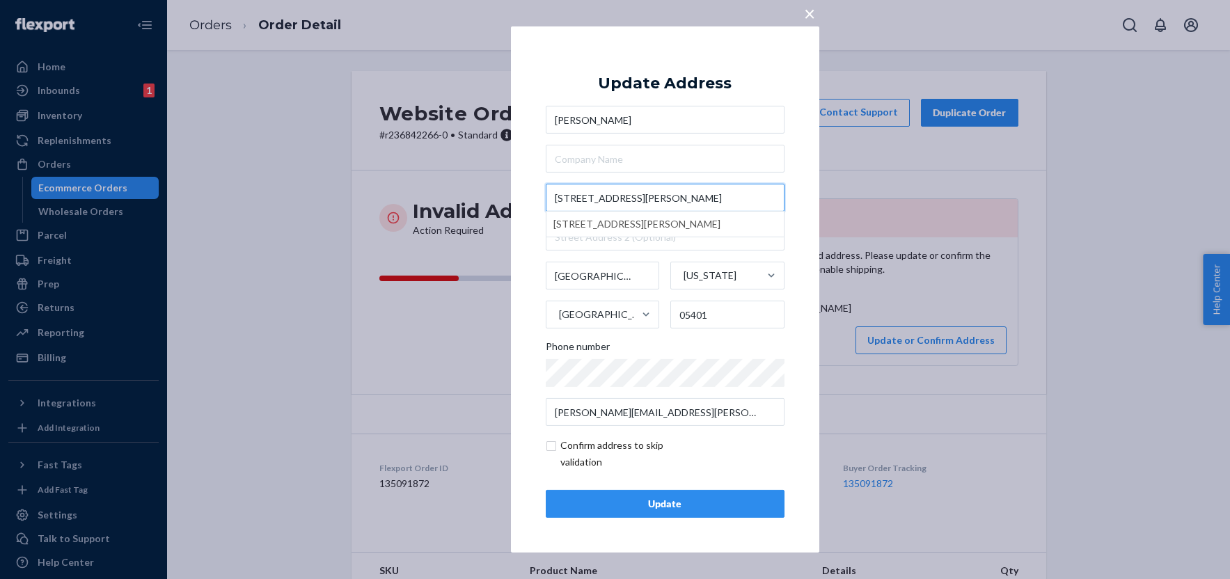
type input "[STREET_ADDRESS][PERSON_NAME]"
click at [553, 446] on input "checkbox" at bounding box center [627, 453] width 162 height 33
checkbox input "true"
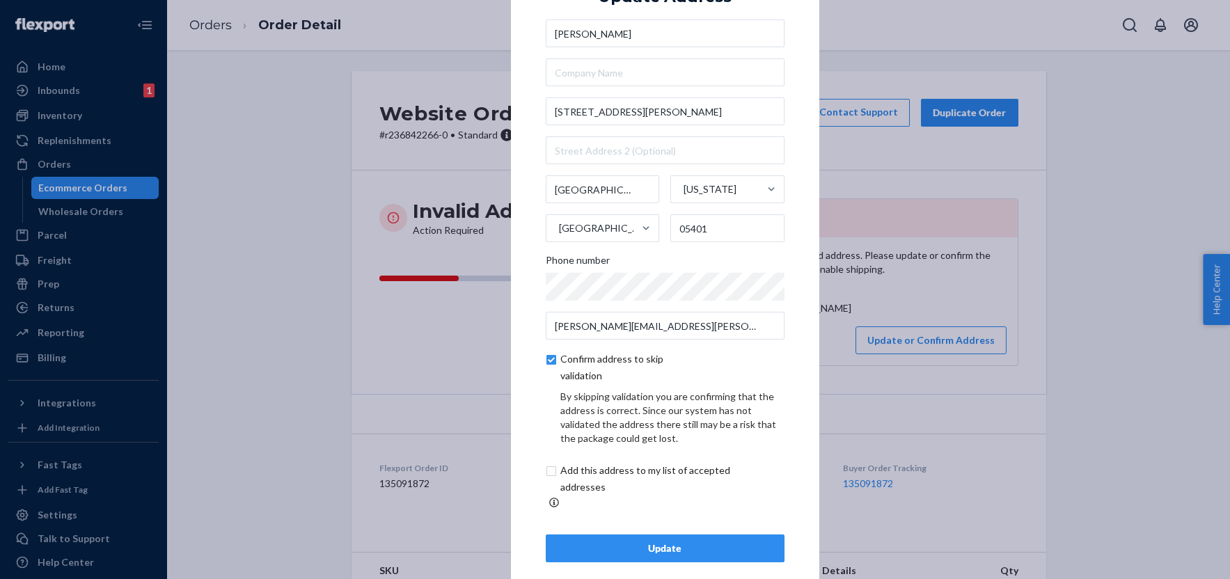
scroll to position [32, 0]
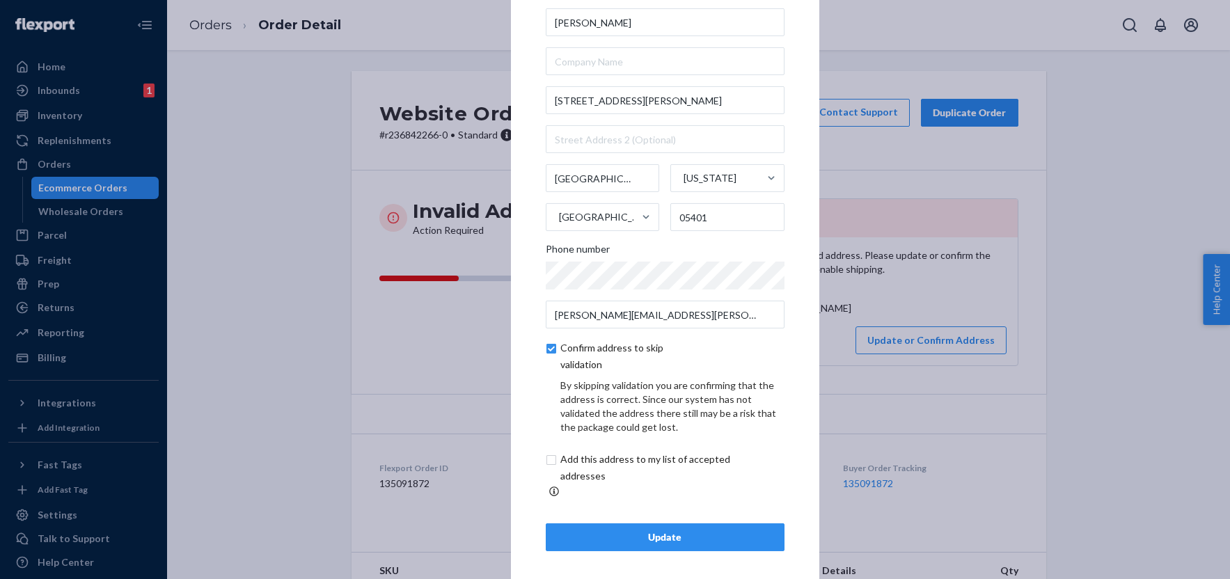
click at [677, 530] on div "Update" at bounding box center [665, 537] width 215 height 14
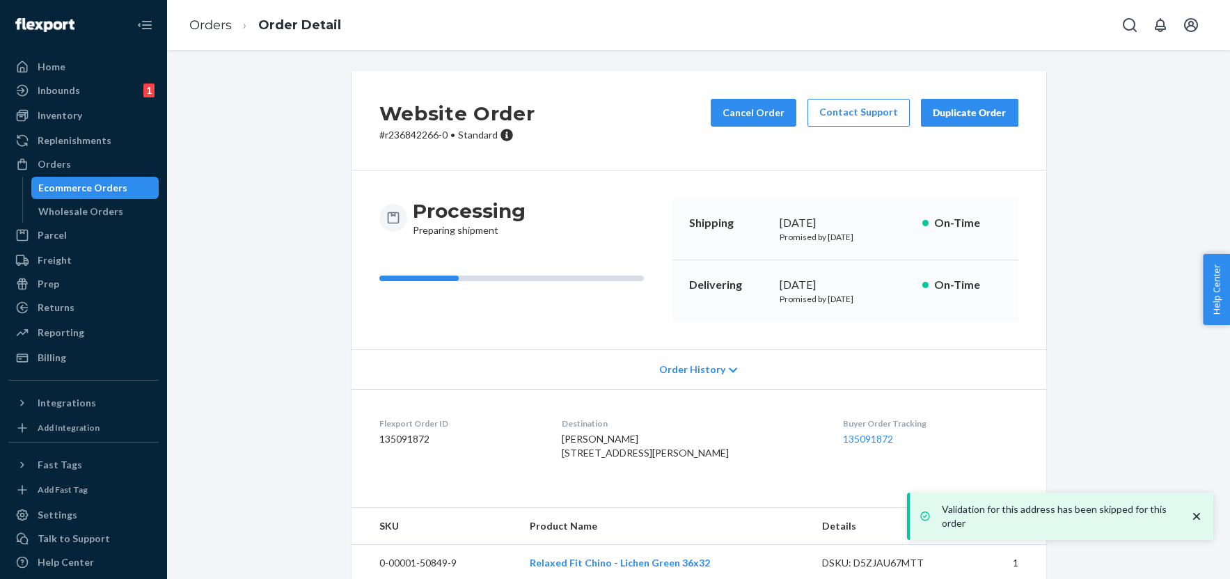
drag, startPoint x: 594, startPoint y: 485, endPoint x: 571, endPoint y: 455, distance: 38.7
click at [571, 455] on dl "Flexport Order ID 135091872 Destination [PERSON_NAME] [STREET_ADDRESS][PERSON_N…" at bounding box center [699, 441] width 695 height 104
copy span "35 [STREET_ADDRESS][PERSON_NAME]"
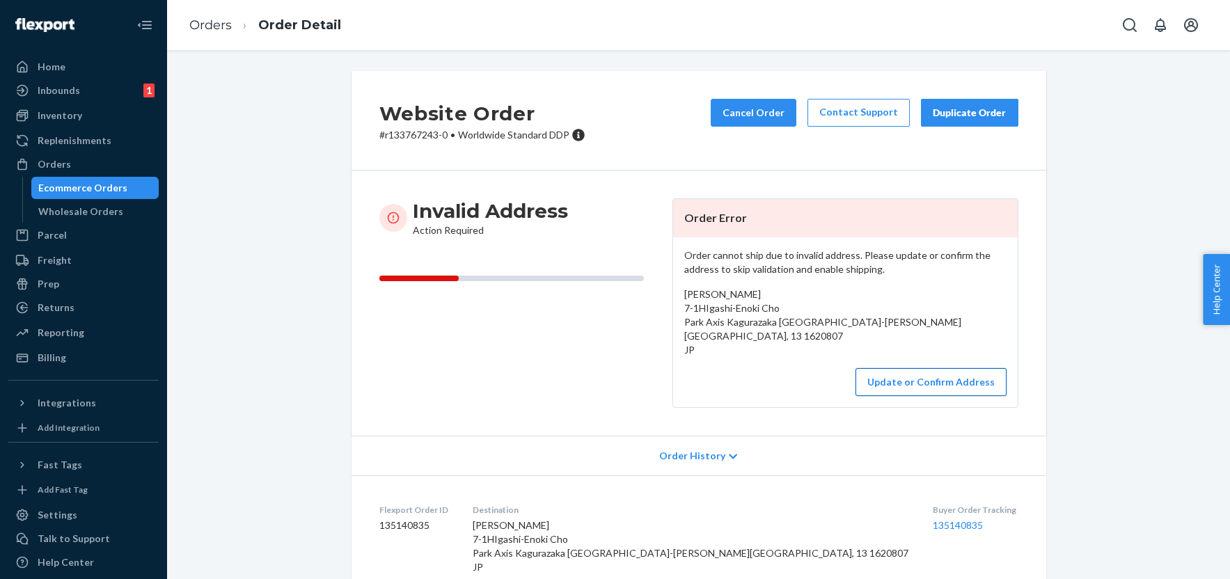
click at [929, 384] on button "Update or Confirm Address" at bounding box center [931, 382] width 151 height 28
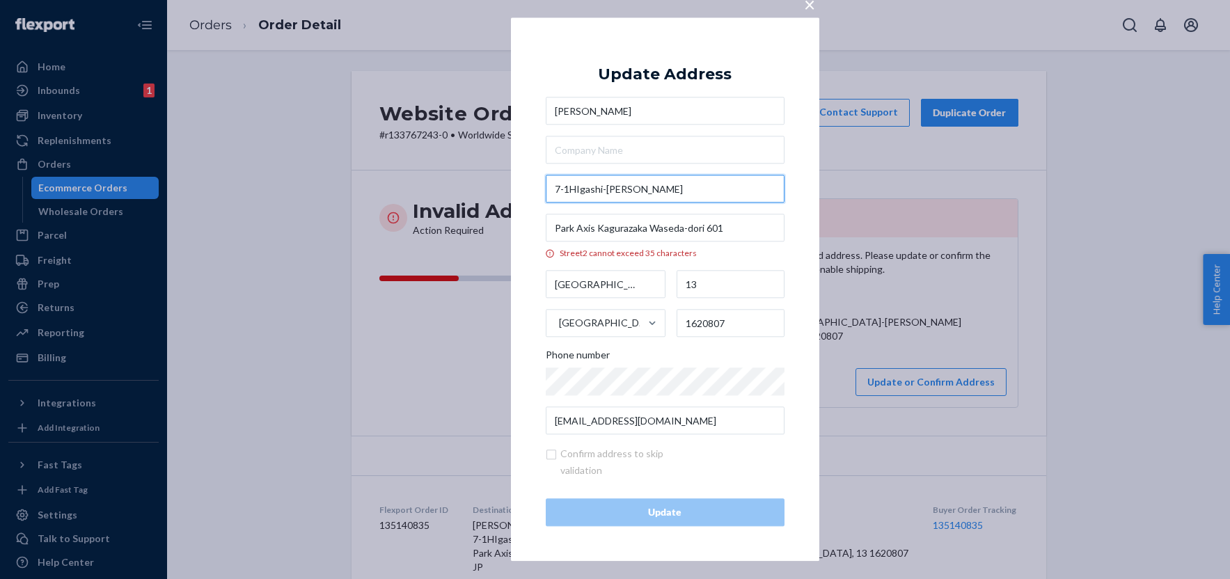
drag, startPoint x: 665, startPoint y: 190, endPoint x: 539, endPoint y: 183, distance: 125.5
click at [539, 183] on div "× Update Address Kawatani Megumi 7-1HIgashi-Enoki Cho Park Axis Kagurazaka Wase…" at bounding box center [665, 289] width 308 height 544
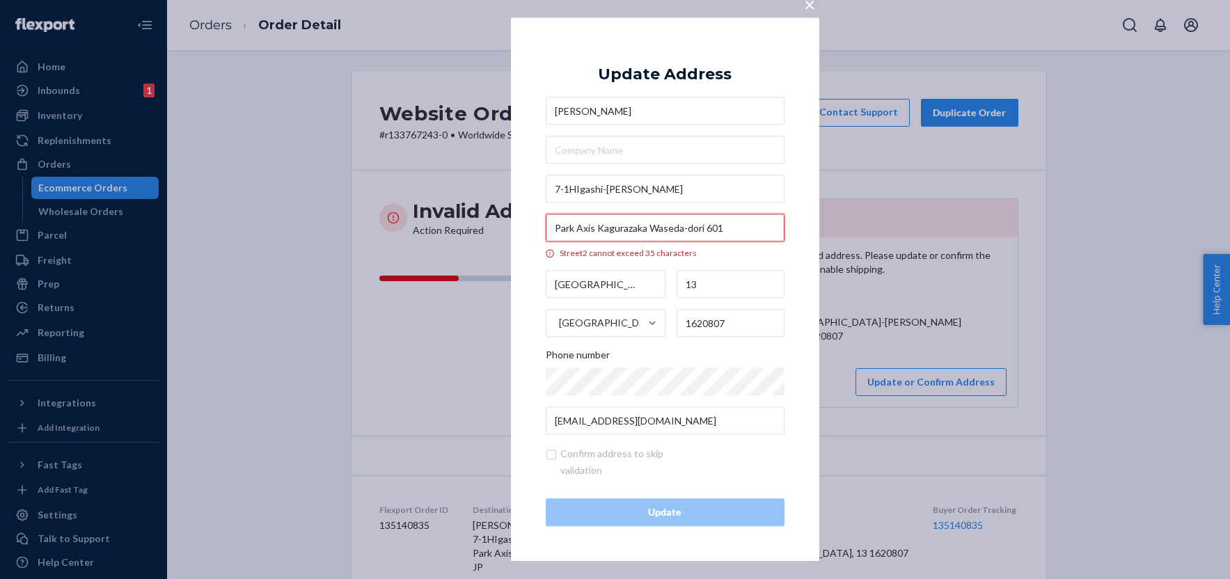
drag, startPoint x: 741, startPoint y: 230, endPoint x: 512, endPoint y: 221, distance: 228.5
click at [512, 221] on div "× Update Address Kawatani Megumi 7-1HIgashi-Enoki Cho Park Axis Kagurazaka Wase…" at bounding box center [665, 289] width 308 height 544
paste input "text"
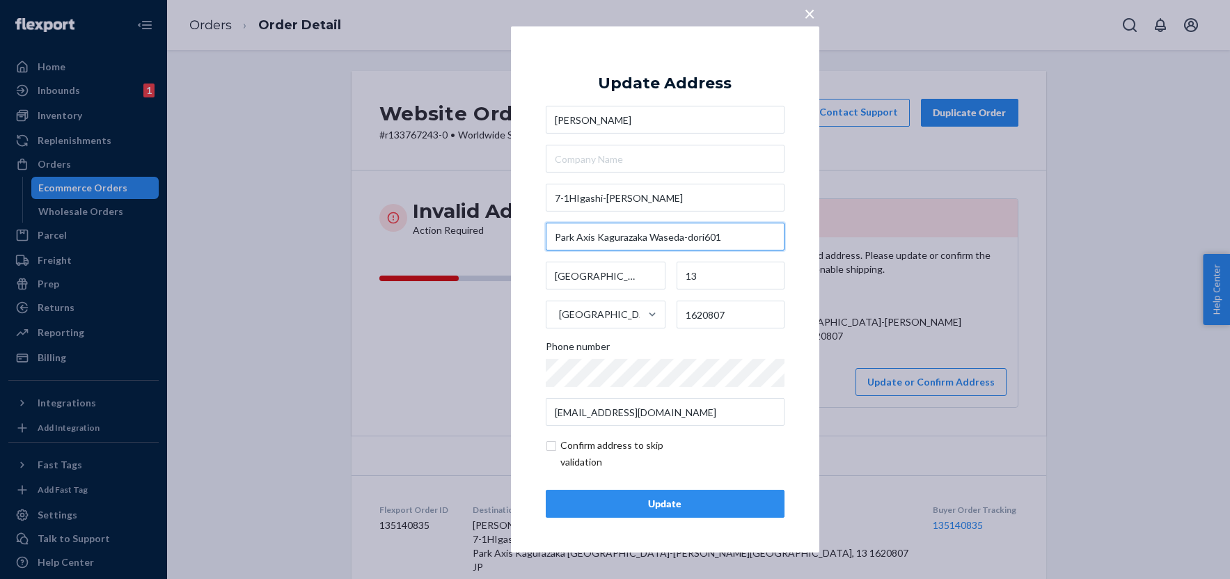
click at [705, 239] on input "Park Axis Kagurazaka Waseda-dori601" at bounding box center [665, 237] width 239 height 28
type input "Park Axis Kagurazaka Waseda-dori601"
click at [551, 451] on input "checkbox" at bounding box center [627, 453] width 162 height 33
checkbox input "true"
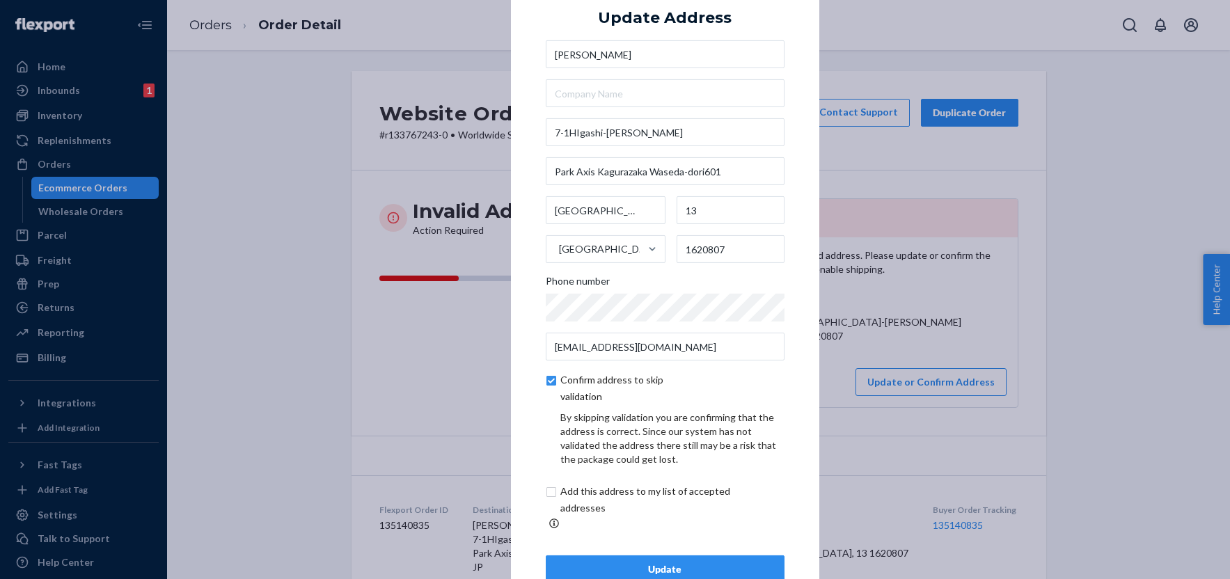
click at [636, 562] on div "Update" at bounding box center [665, 569] width 215 height 14
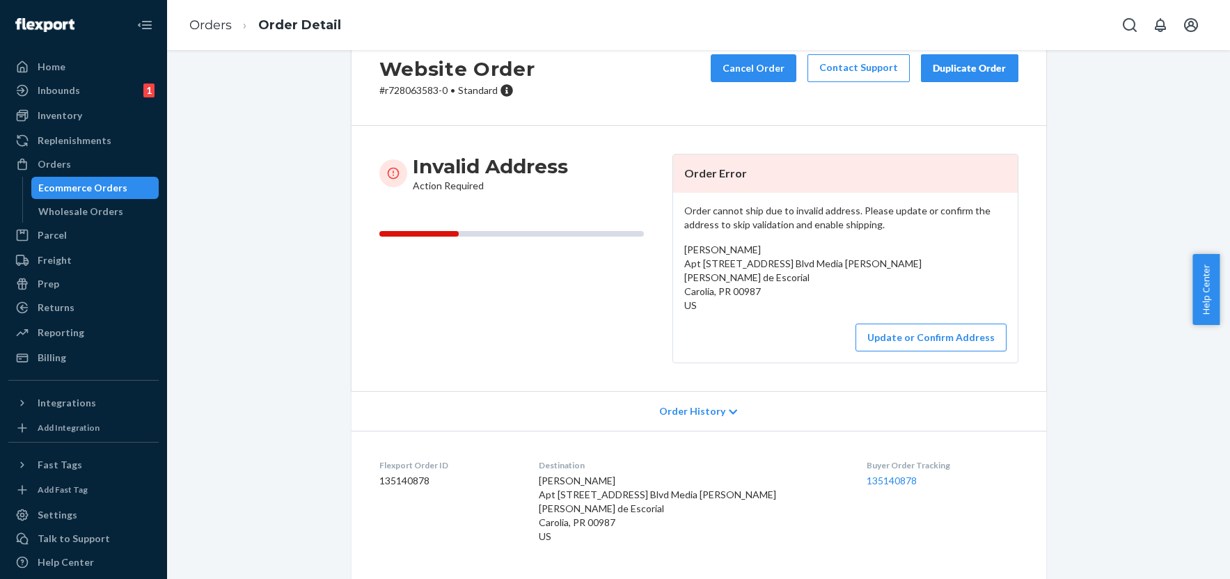
scroll to position [70, 0]
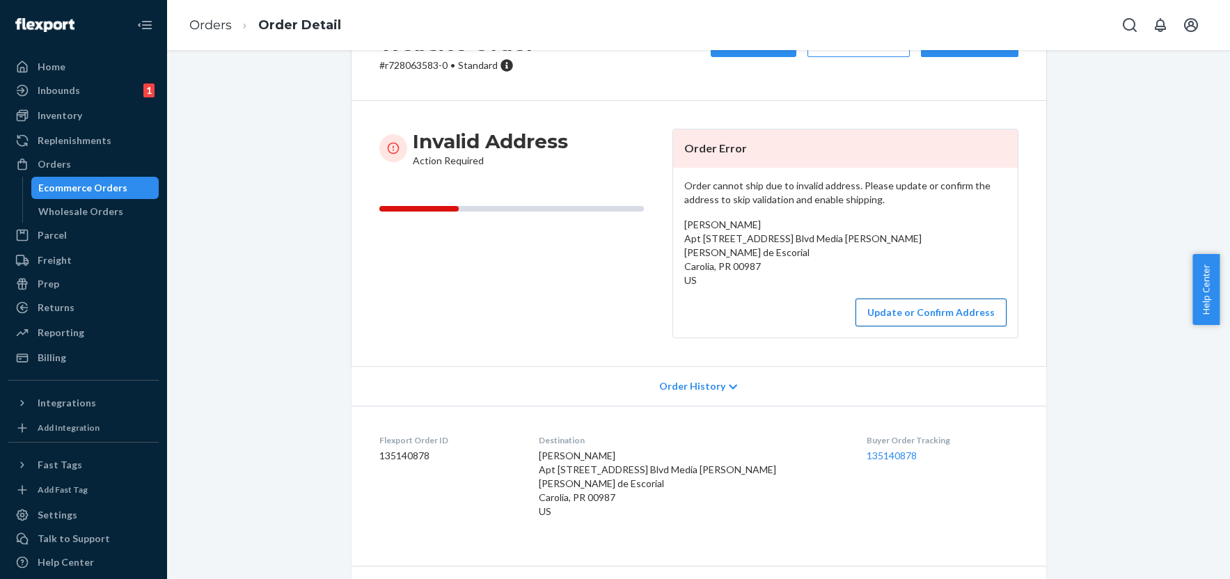
click at [893, 310] on button "Update or Confirm Address" at bounding box center [931, 313] width 151 height 28
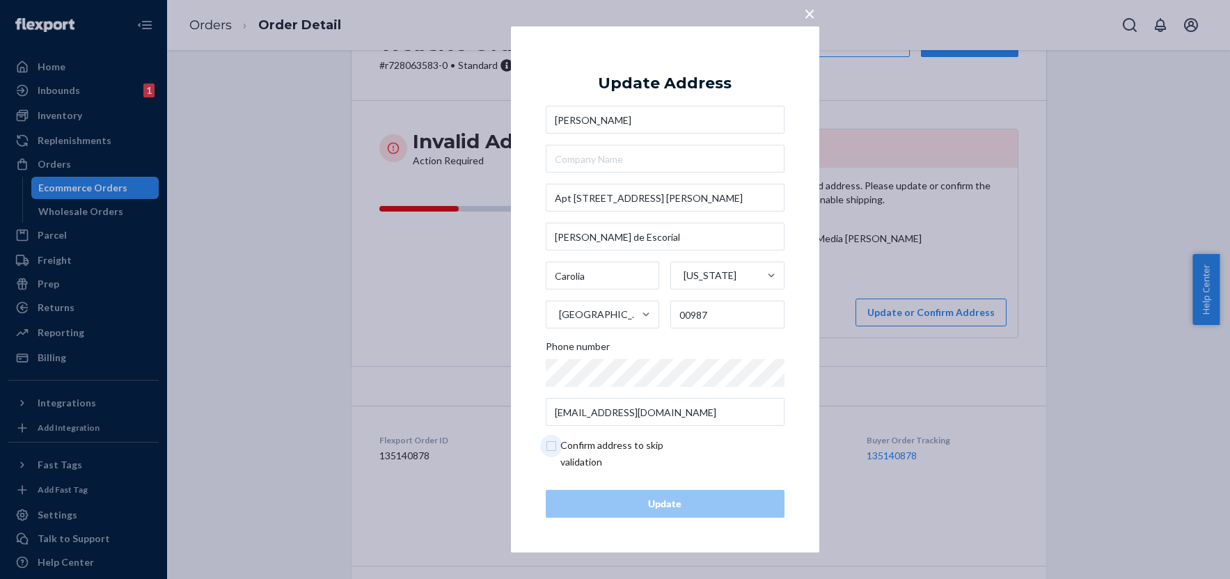
click at [551, 444] on input "checkbox" at bounding box center [627, 453] width 162 height 33
checkbox input "true"
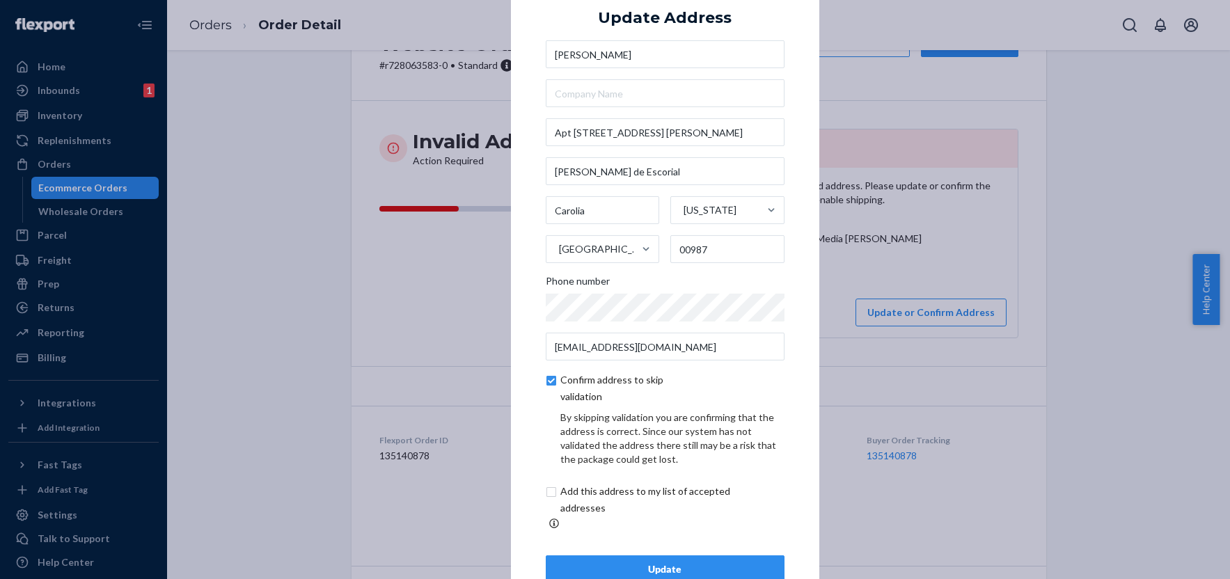
scroll to position [32, 0]
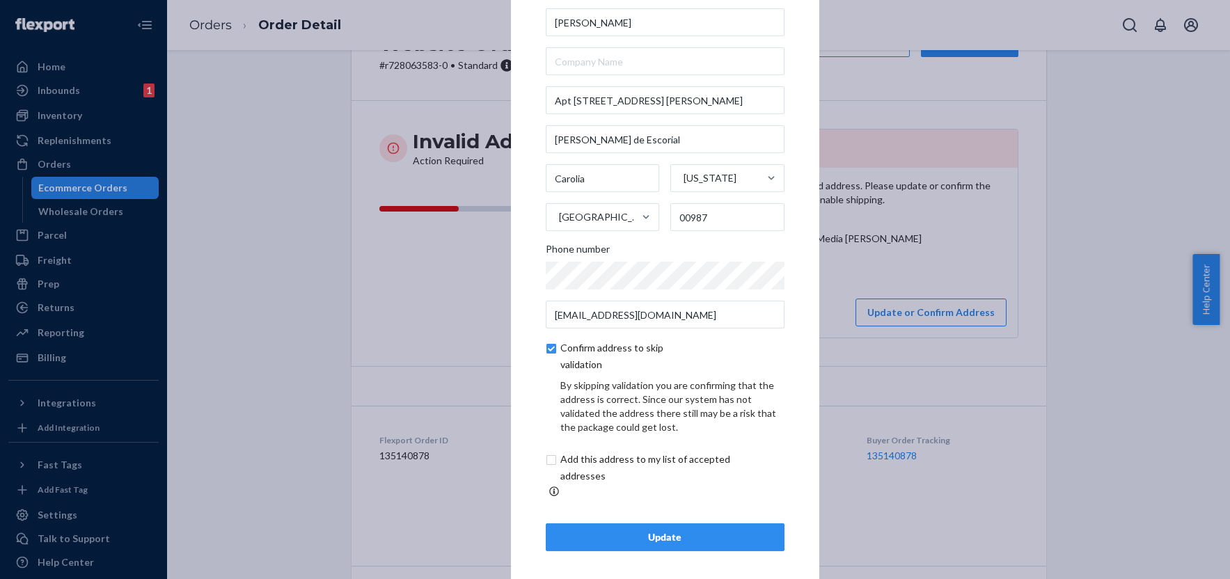
click at [686, 530] on div "Update" at bounding box center [665, 537] width 215 height 14
